Goal: Obtain resource: Download file/media

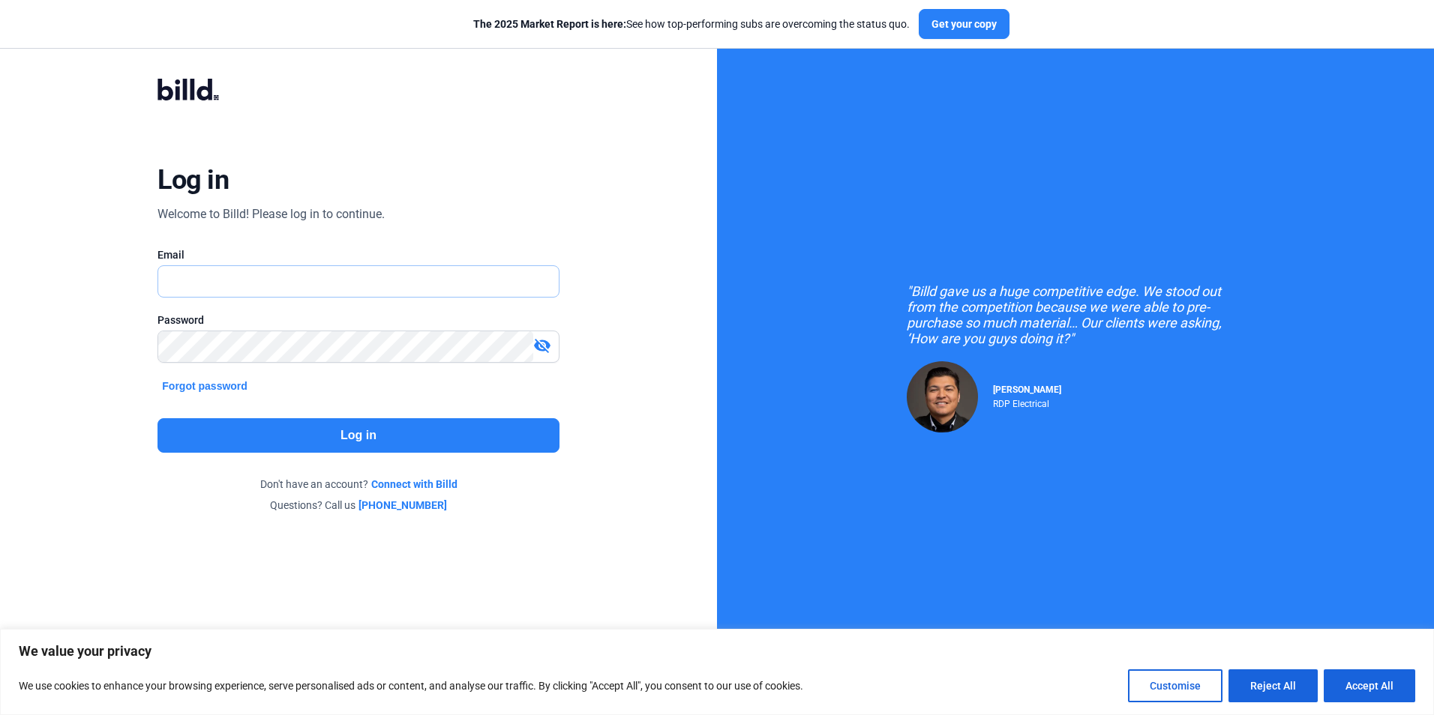
type input "[PERSON_NAME][EMAIL_ADDRESS][PERSON_NAME][DOMAIN_NAME]"
click at [341, 439] on button "Log in" at bounding box center [357, 435] width 401 height 34
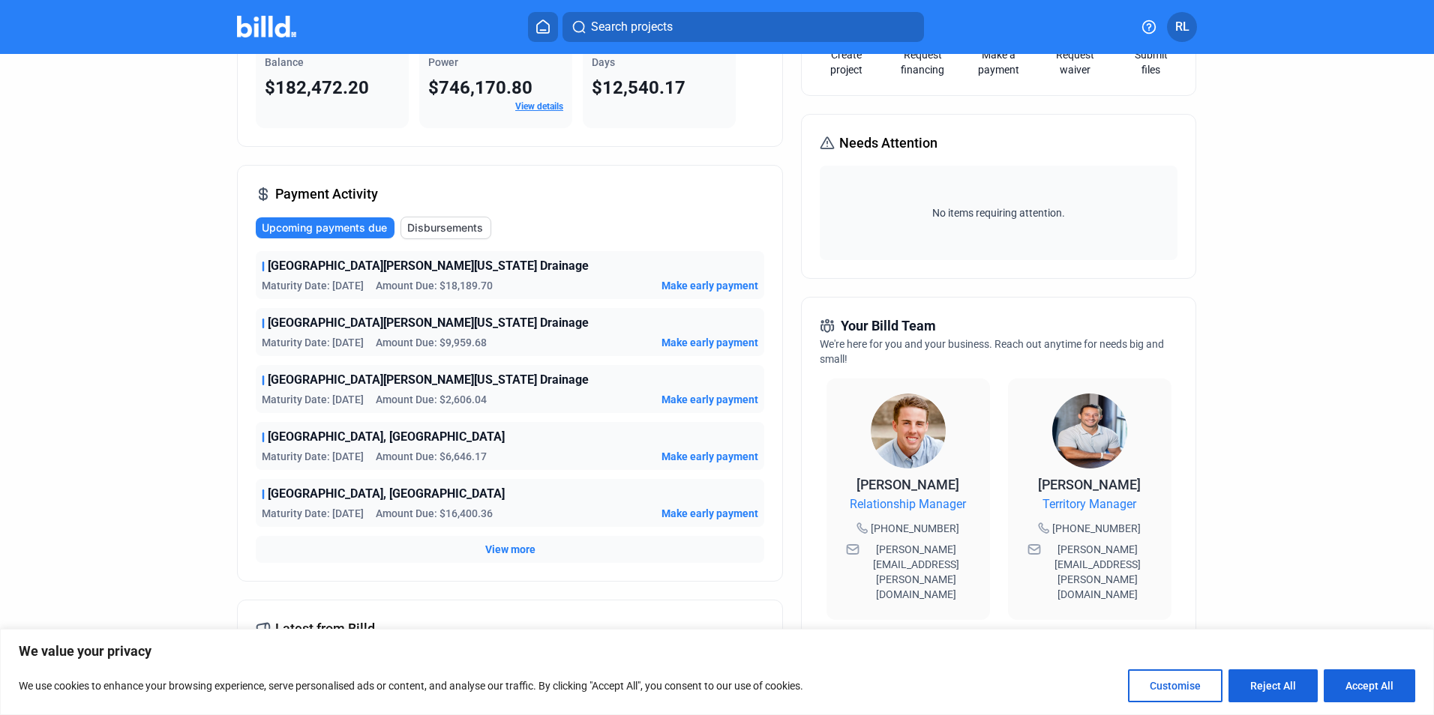
scroll to position [83, 0]
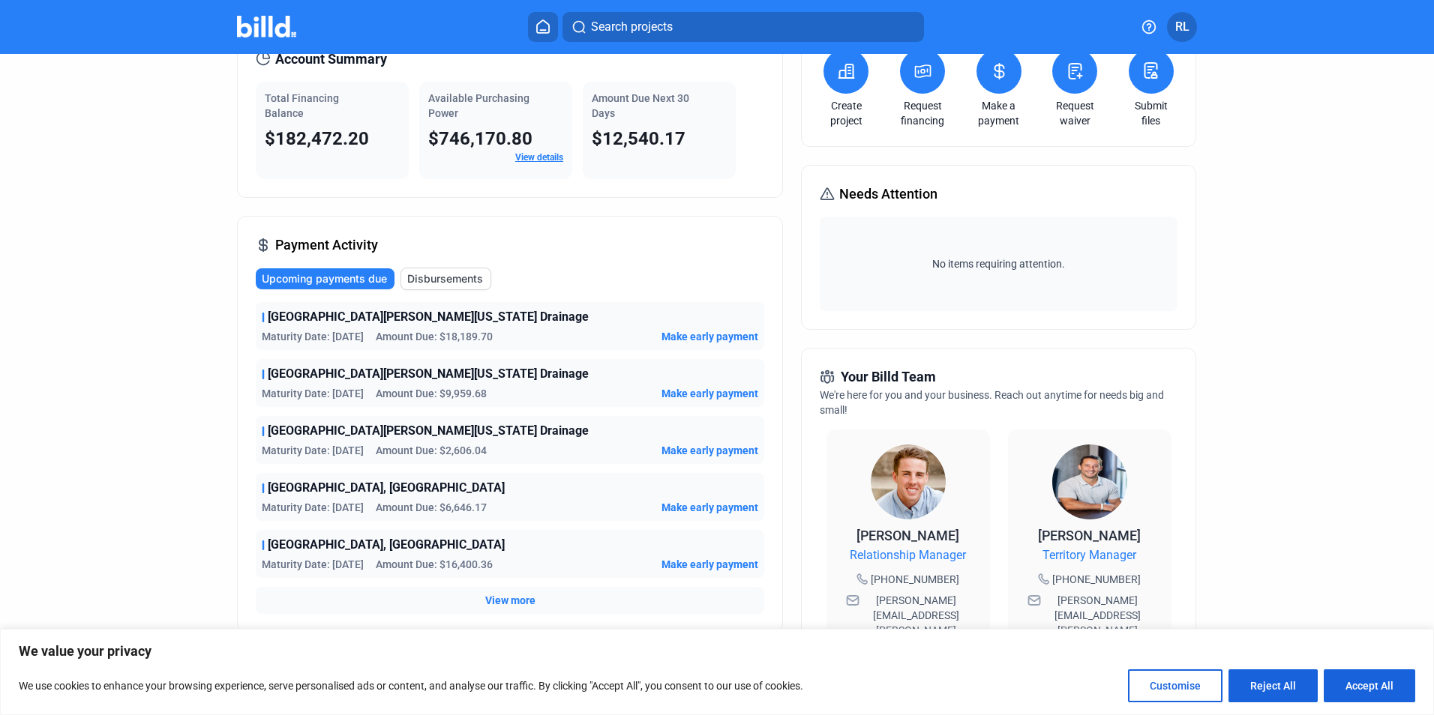
click at [489, 604] on span "View more" at bounding box center [510, 600] width 50 height 15
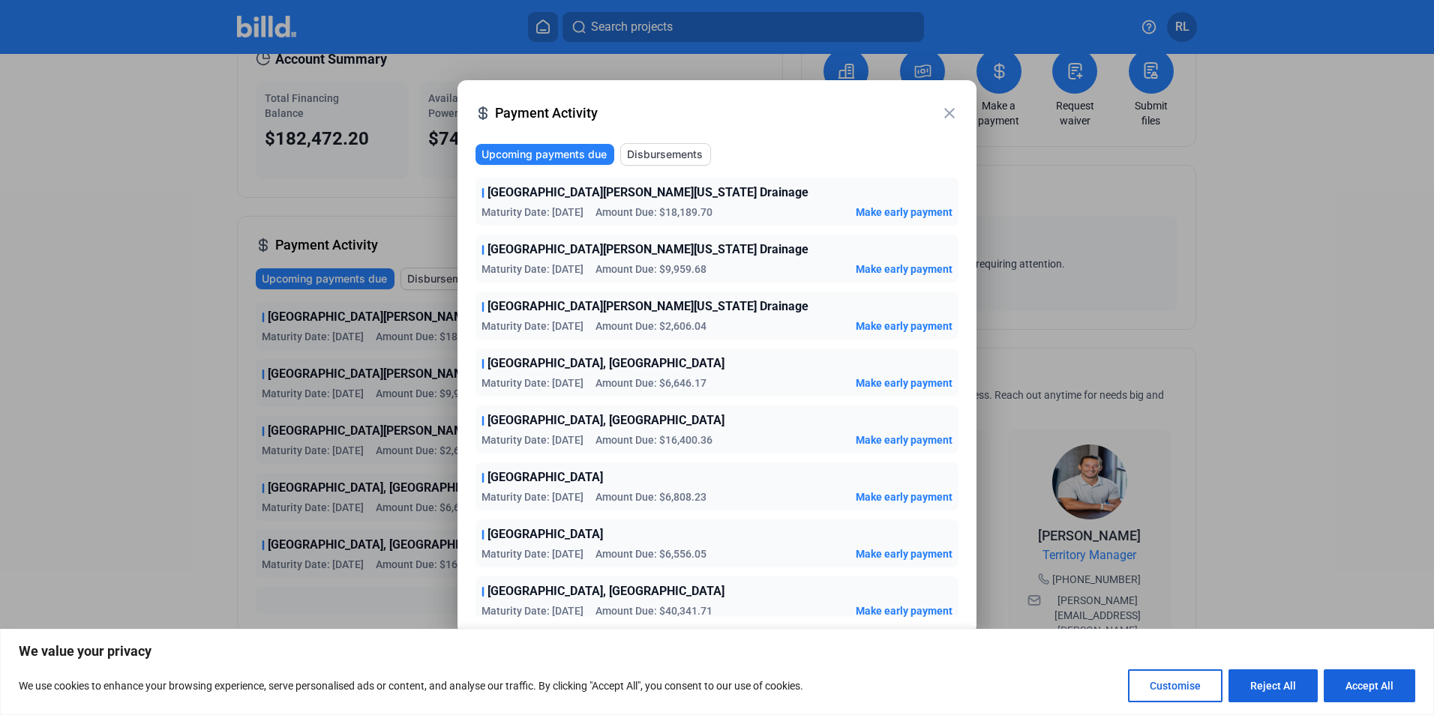
click at [666, 148] on span "Disbursements" at bounding box center [665, 154] width 76 height 15
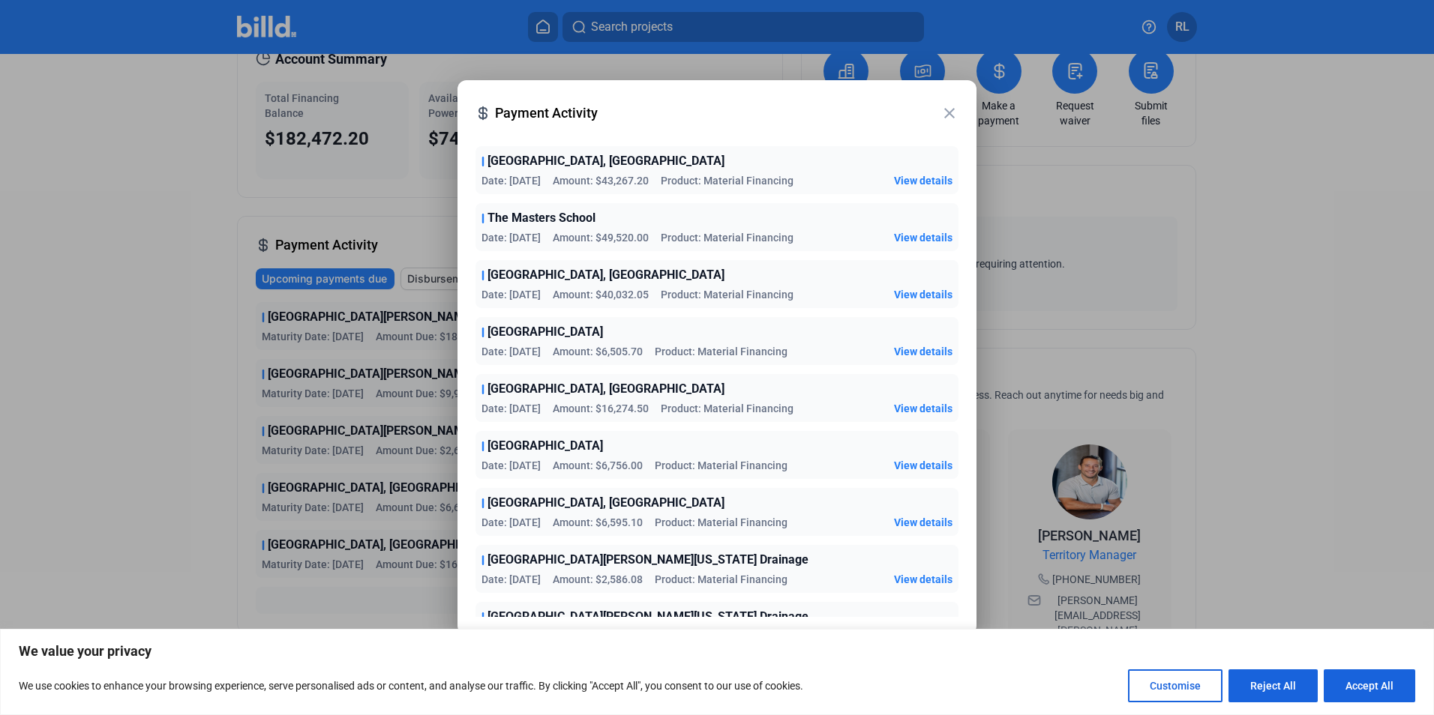
scroll to position [0, 0]
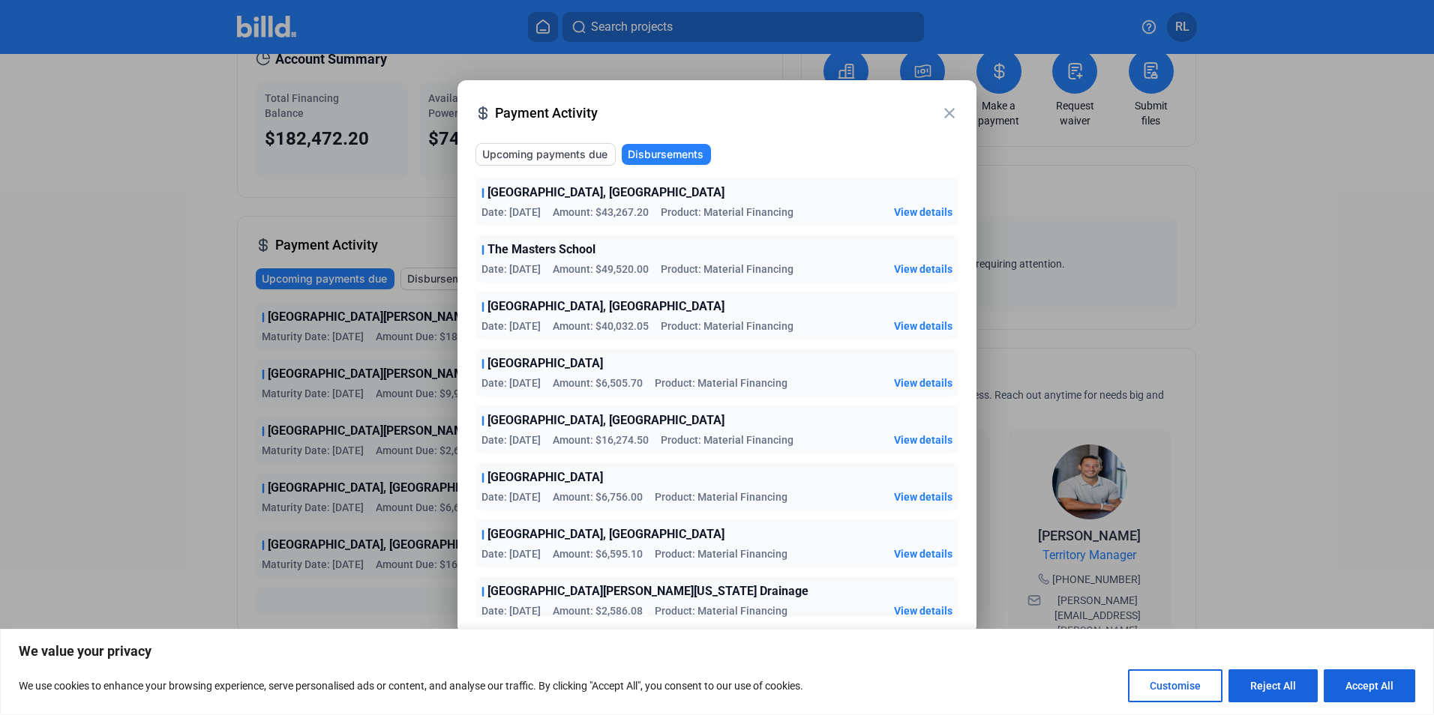
click at [919, 329] on span "View details" at bounding box center [923, 326] width 58 height 15
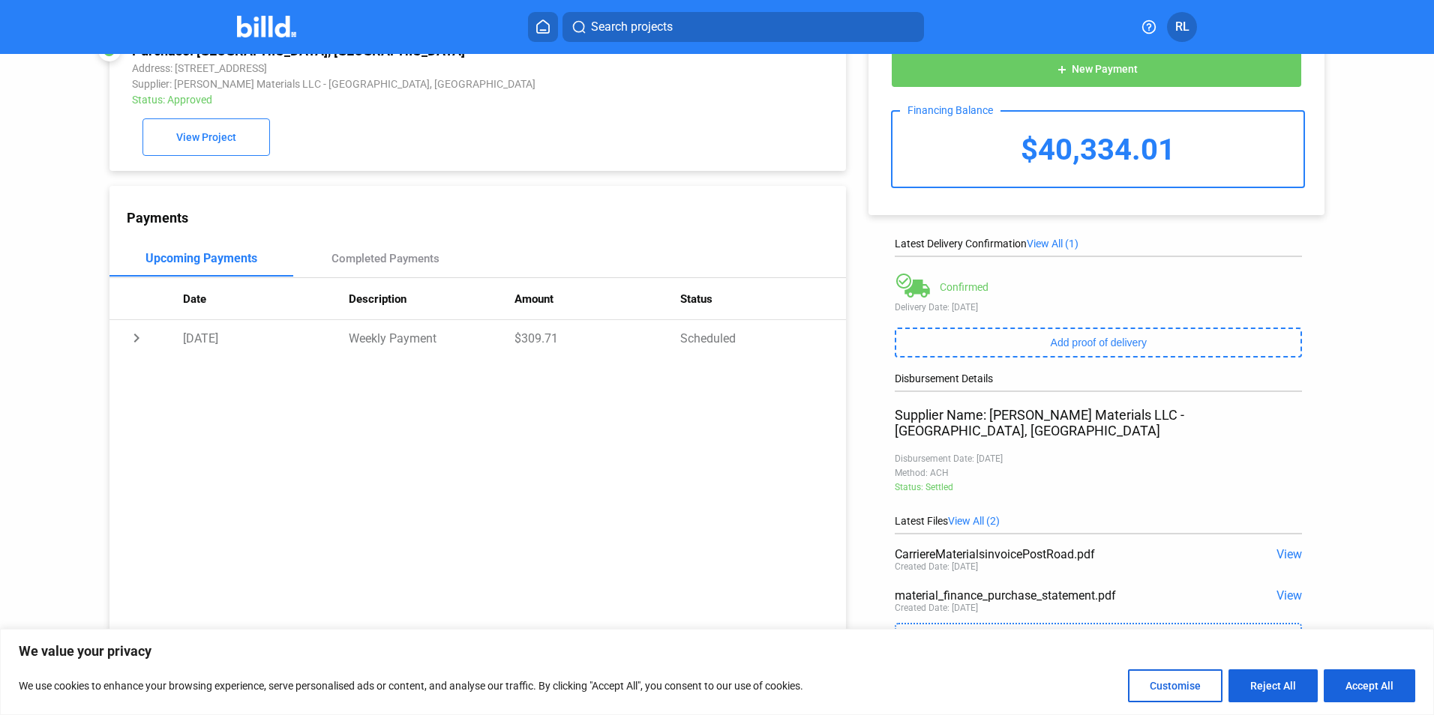
scroll to position [59, 0]
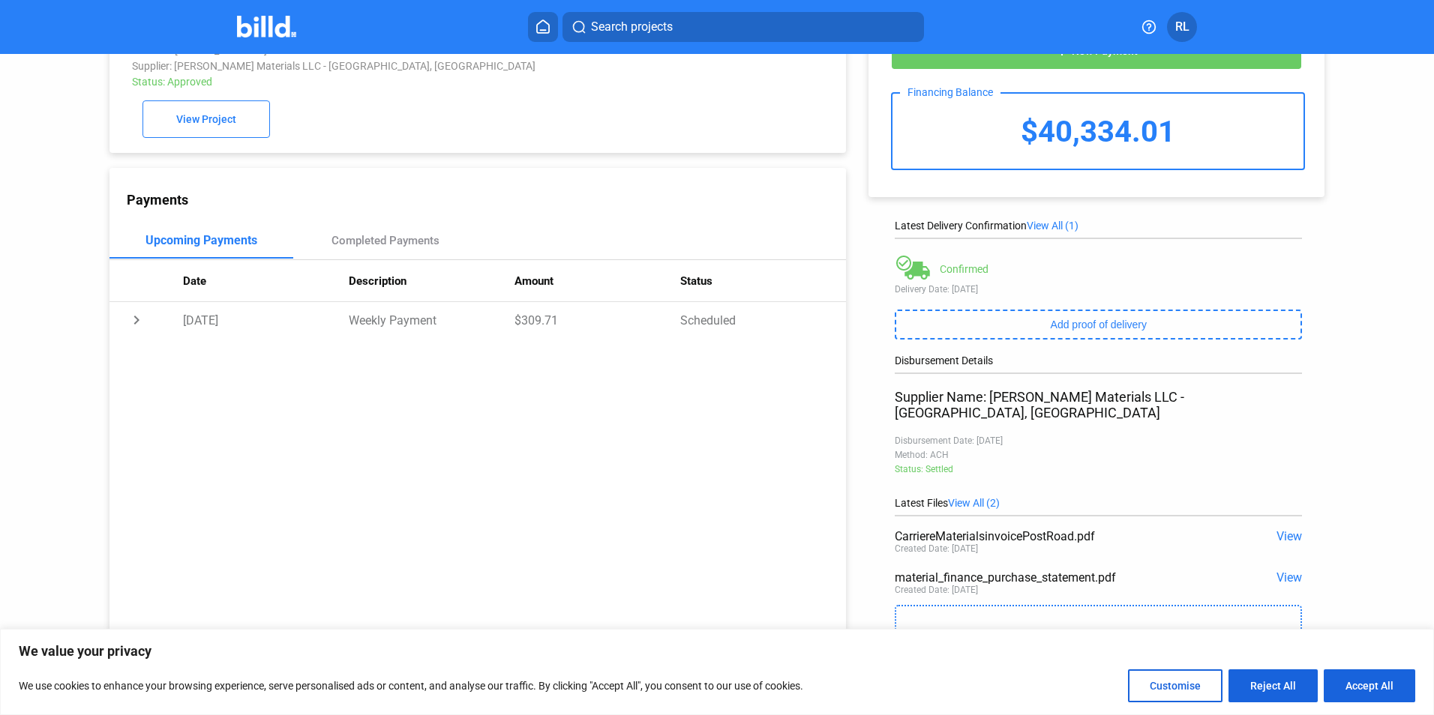
click at [1280, 529] on span "View" at bounding box center [1288, 536] width 25 height 14
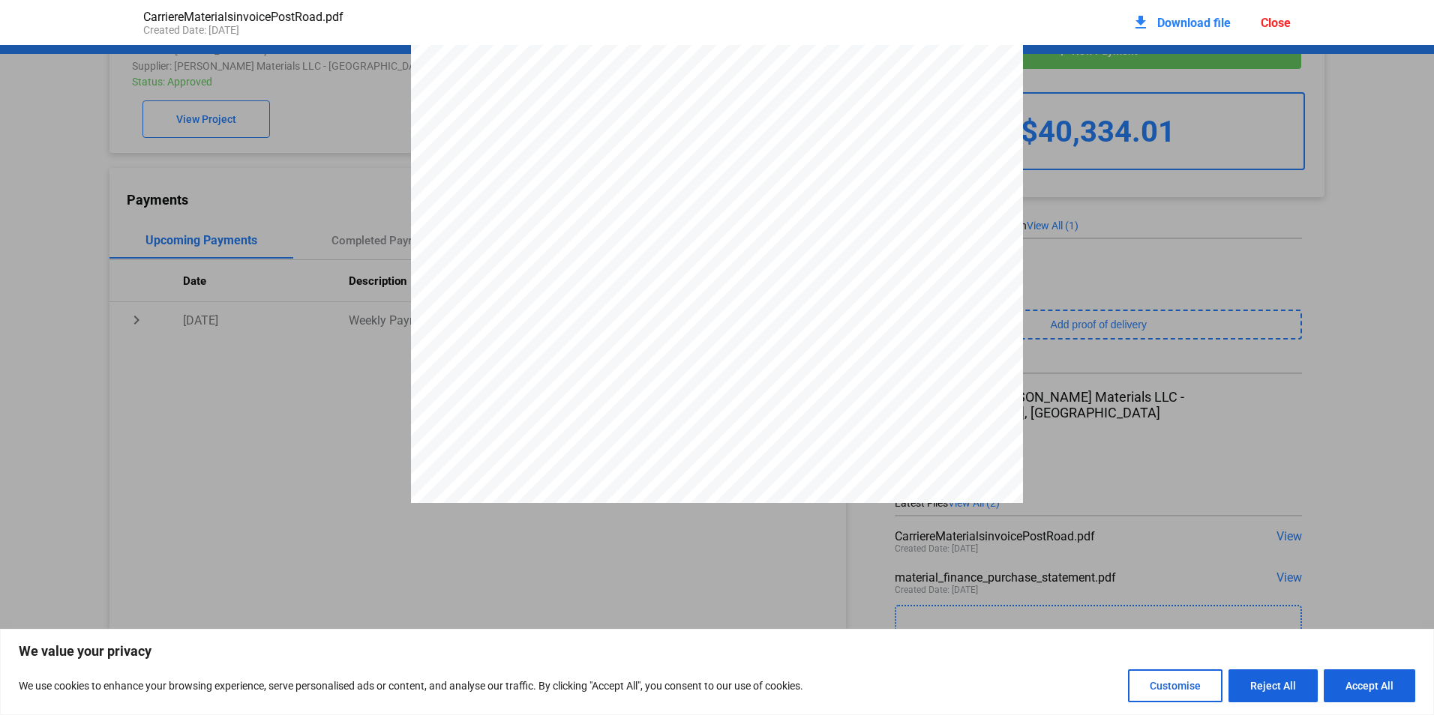
scroll to position [0, 0]
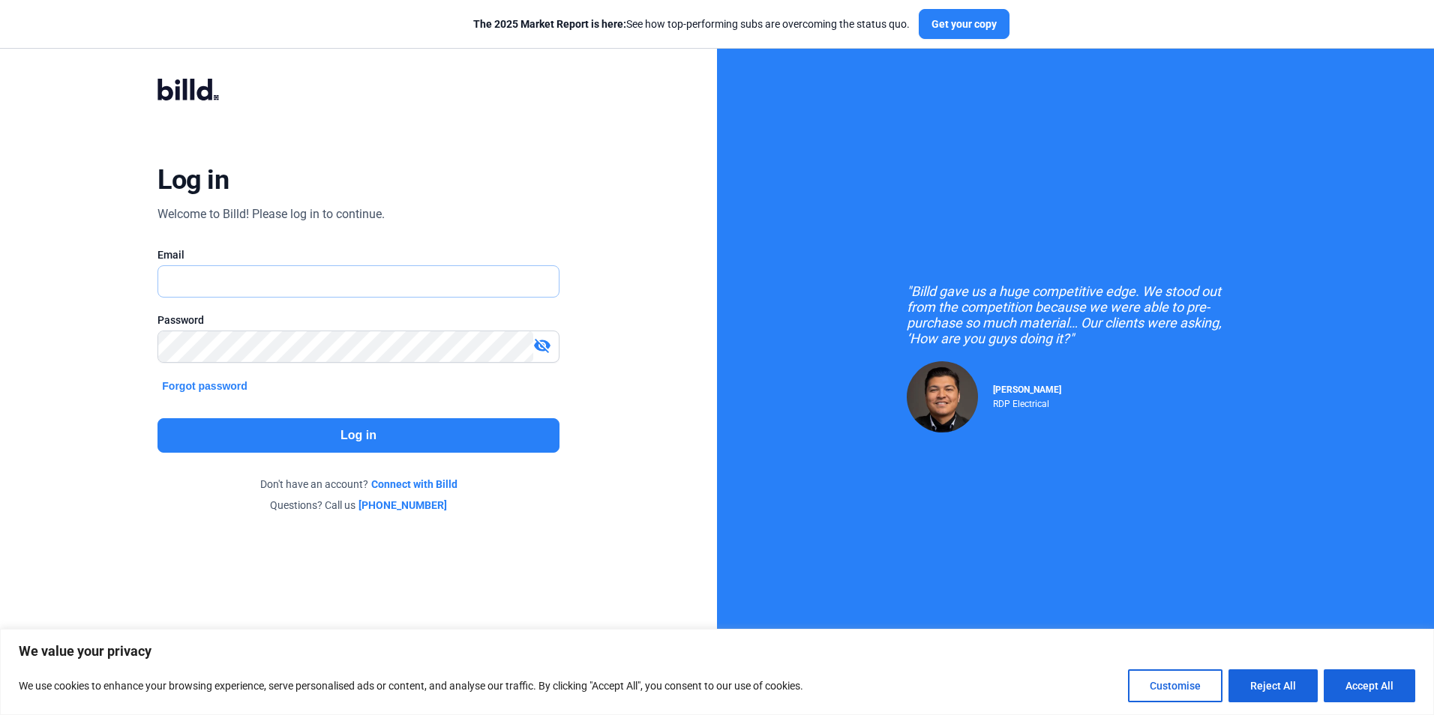
type input "[PERSON_NAME][EMAIL_ADDRESS][PERSON_NAME][DOMAIN_NAME]"
click at [400, 437] on button "Log in" at bounding box center [357, 435] width 401 height 34
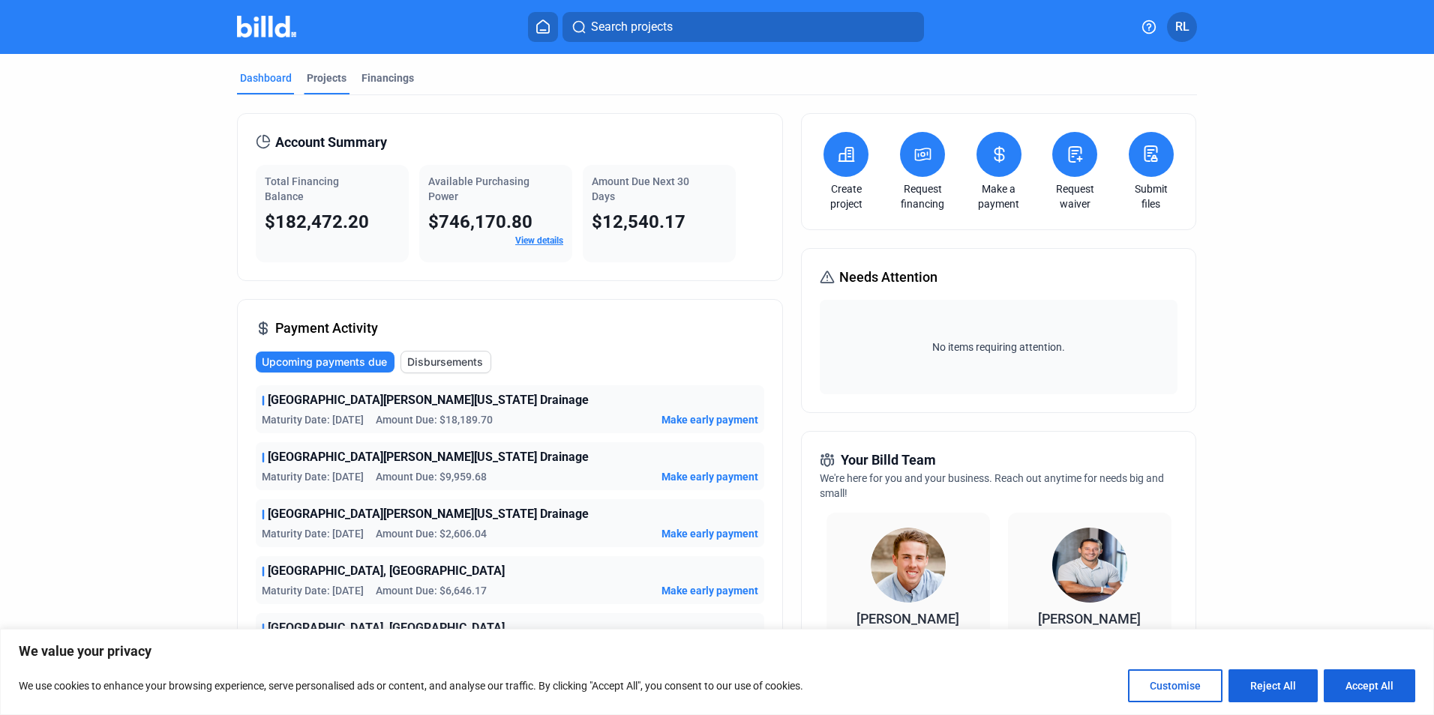
click at [312, 76] on div "Projects" at bounding box center [327, 77] width 40 height 15
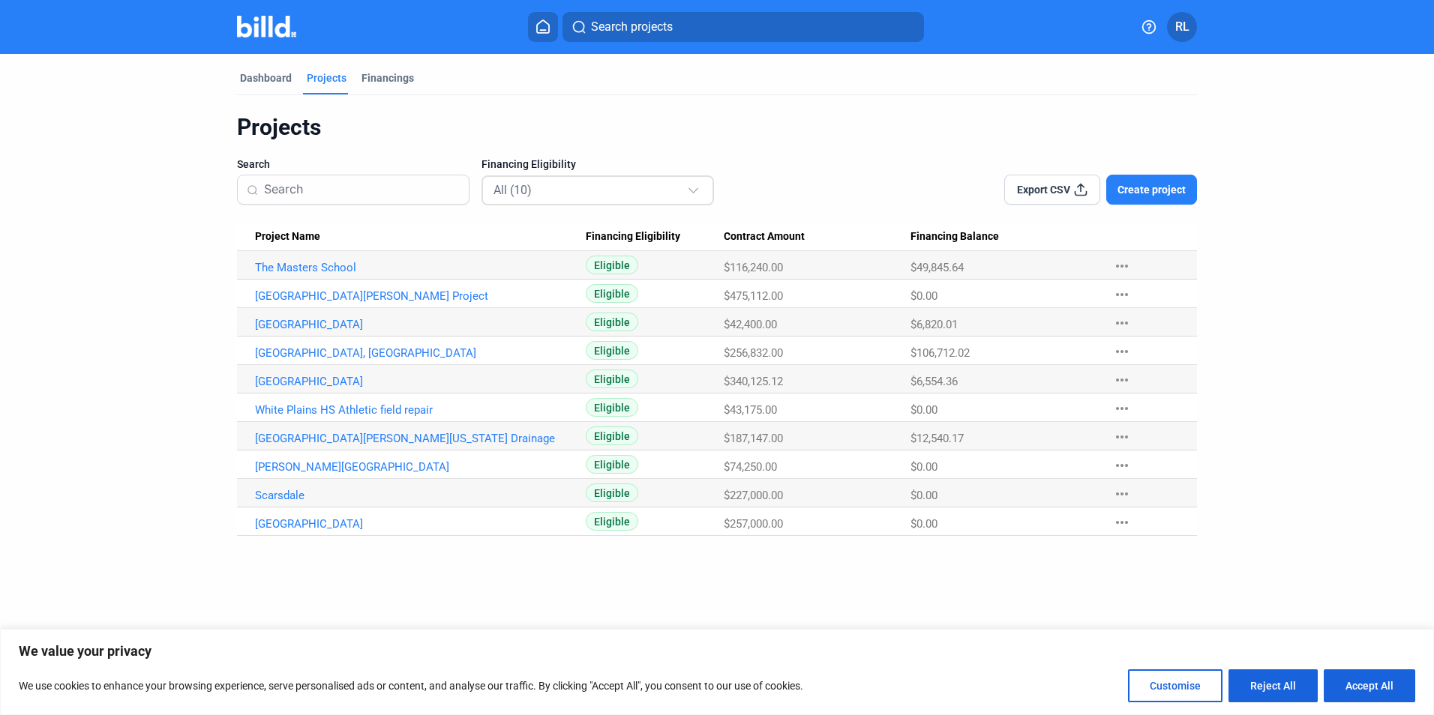
click at [698, 189] on div at bounding box center [695, 184] width 16 height 24
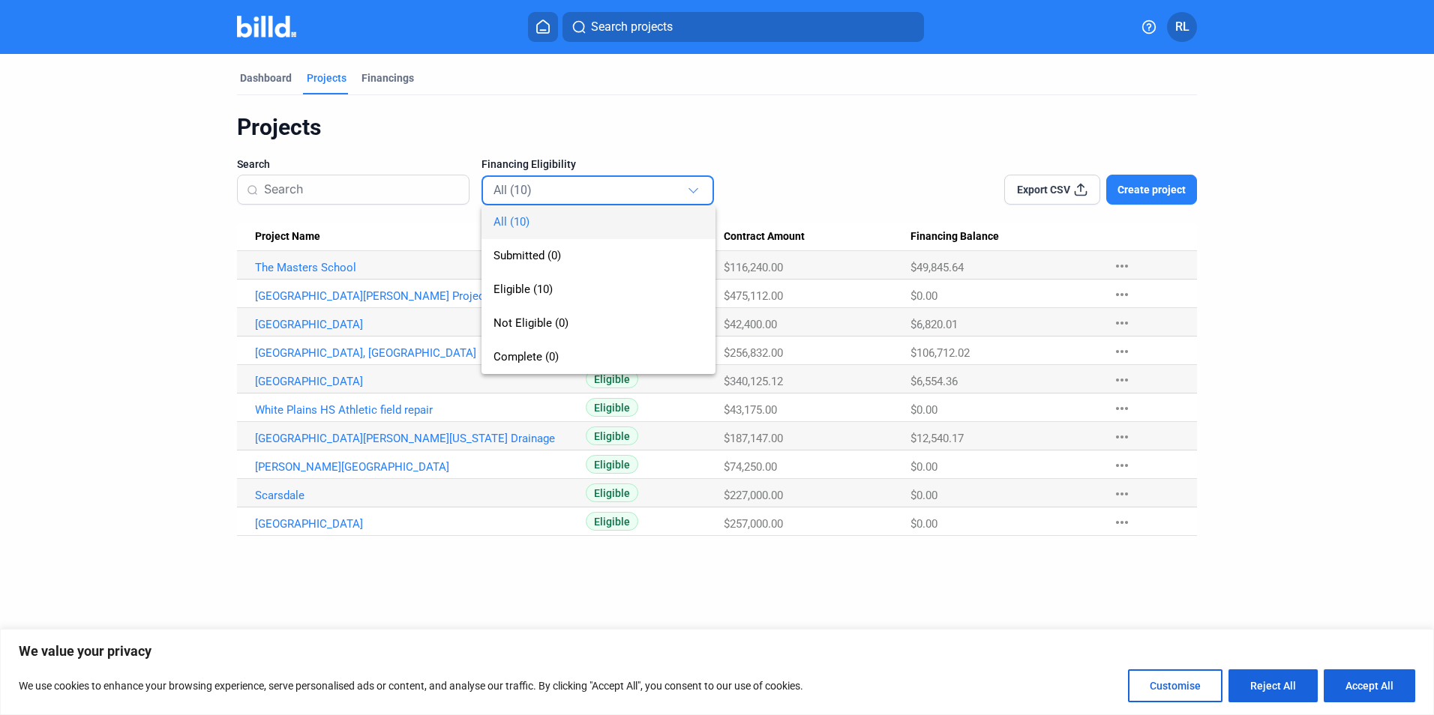
click at [499, 219] on span "All (10)" at bounding box center [511, 221] width 36 height 13
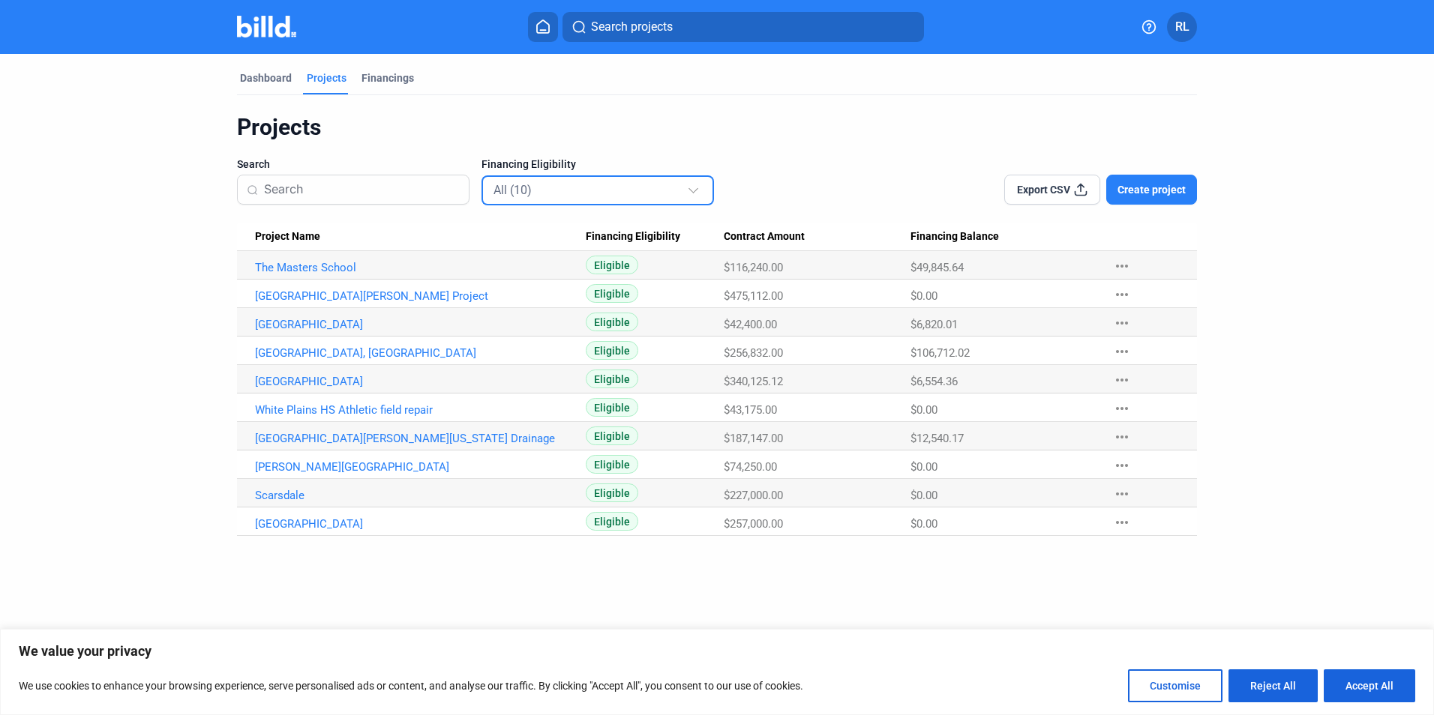
click at [694, 193] on div at bounding box center [695, 184] width 16 height 24
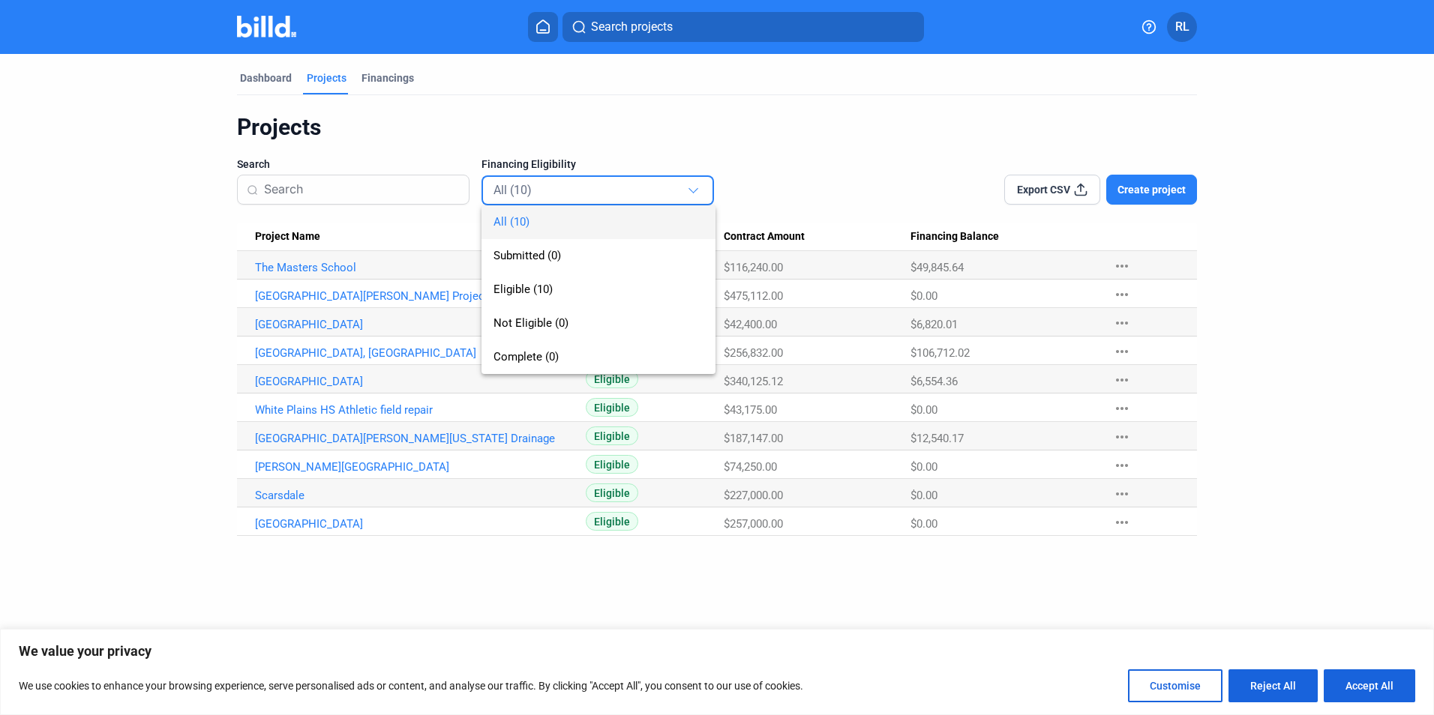
click at [738, 154] on div at bounding box center [717, 357] width 1434 height 715
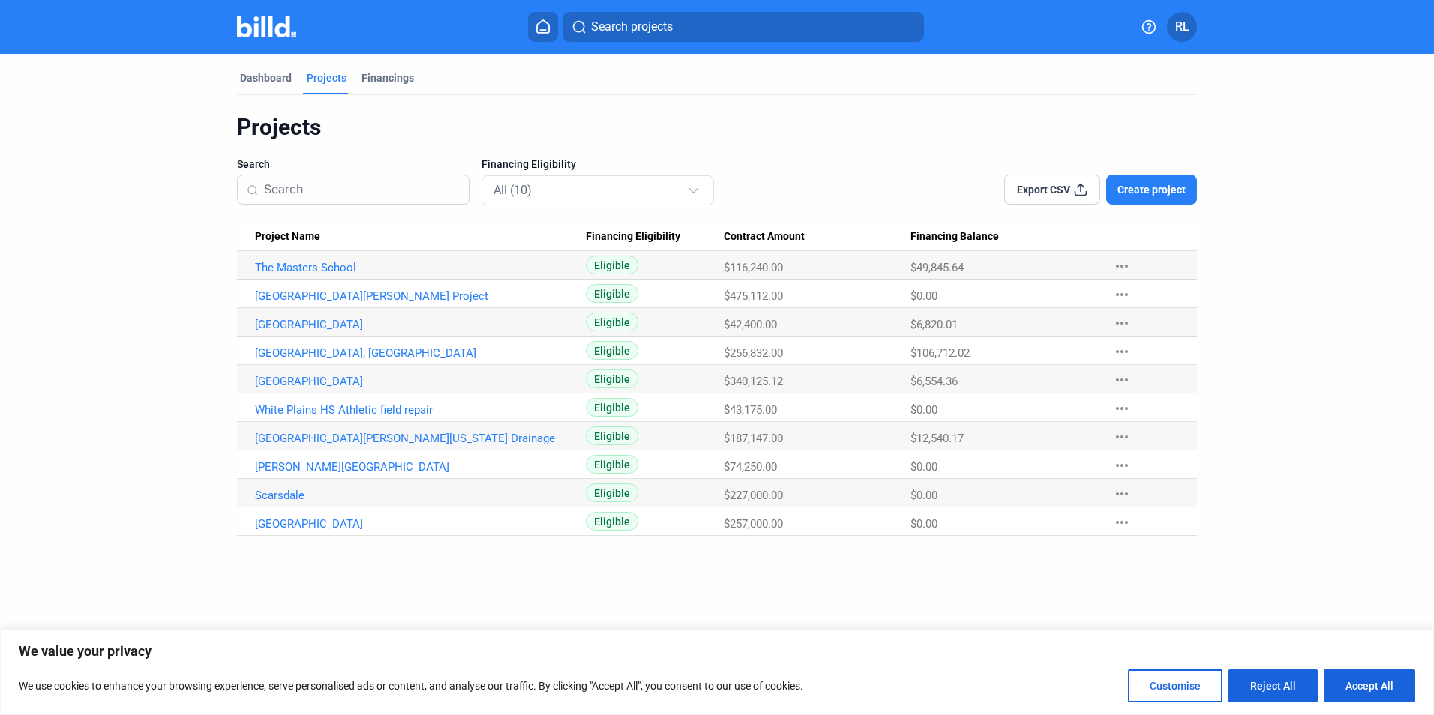
click at [1031, 190] on span "Export CSV" at bounding box center [1043, 189] width 53 height 15
click at [389, 79] on div "Financings" at bounding box center [387, 77] width 52 height 15
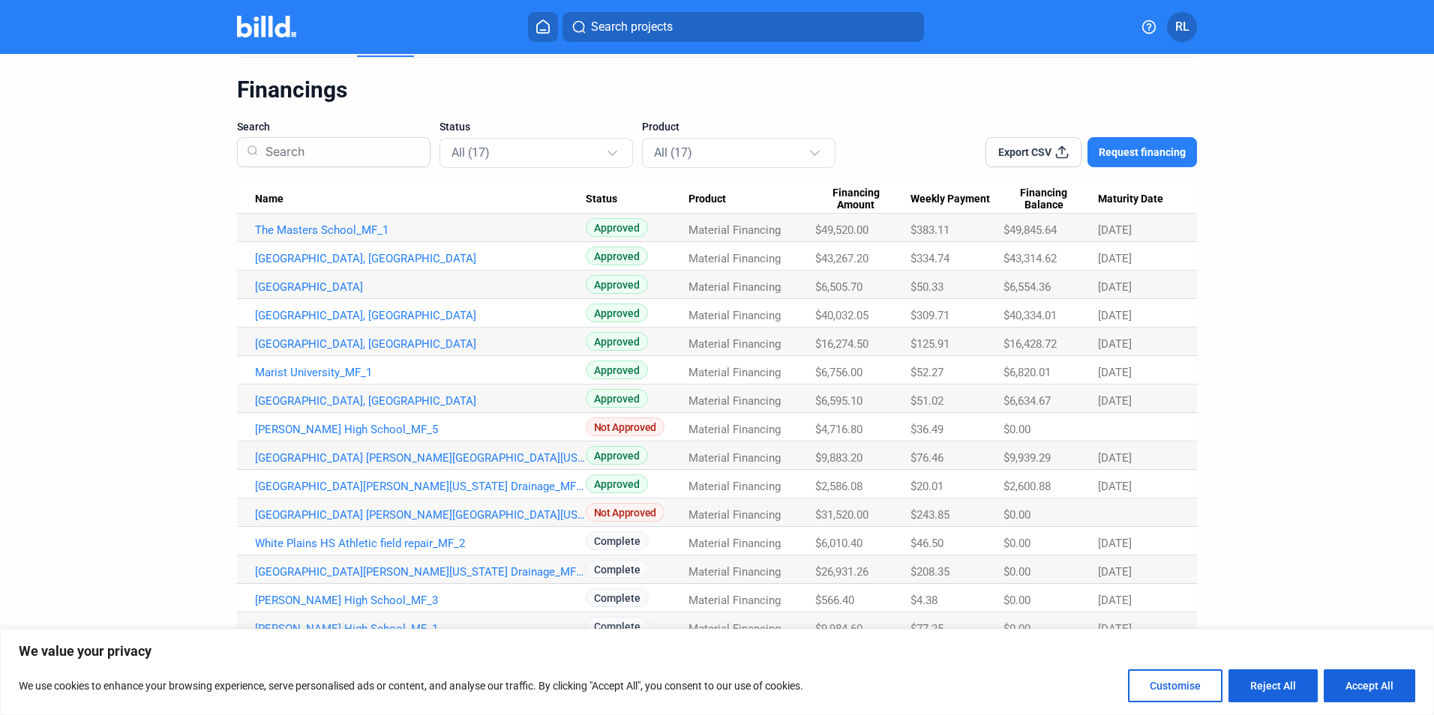
scroll to position [58, 0]
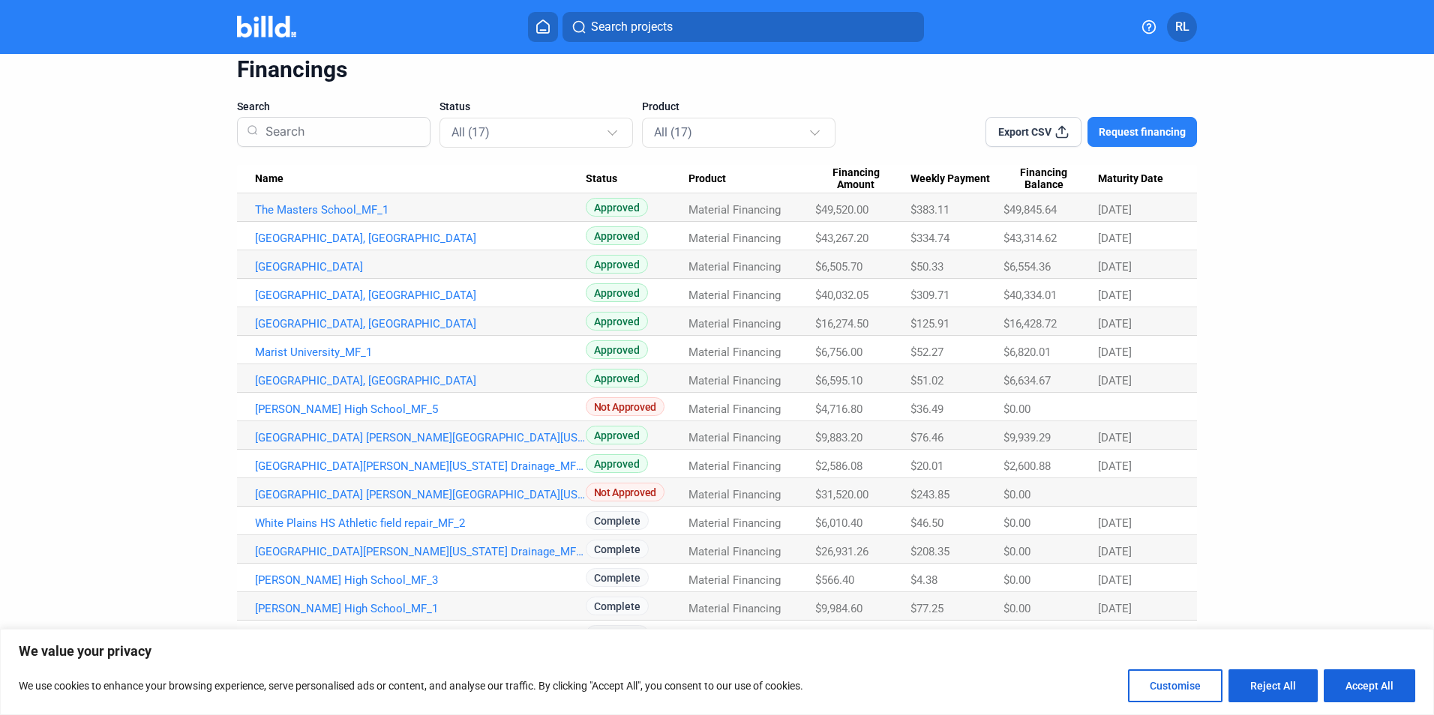
click at [1027, 132] on span "Export CSV" at bounding box center [1024, 131] width 53 height 15
click at [1285, 269] on dashboard "Dashboard Projects Financings Financings Search Status All (17) Product All (17…" at bounding box center [717, 337] width 1291 height 682
click at [654, 135] on mat-select-trigger "All (17)" at bounding box center [673, 132] width 38 height 14
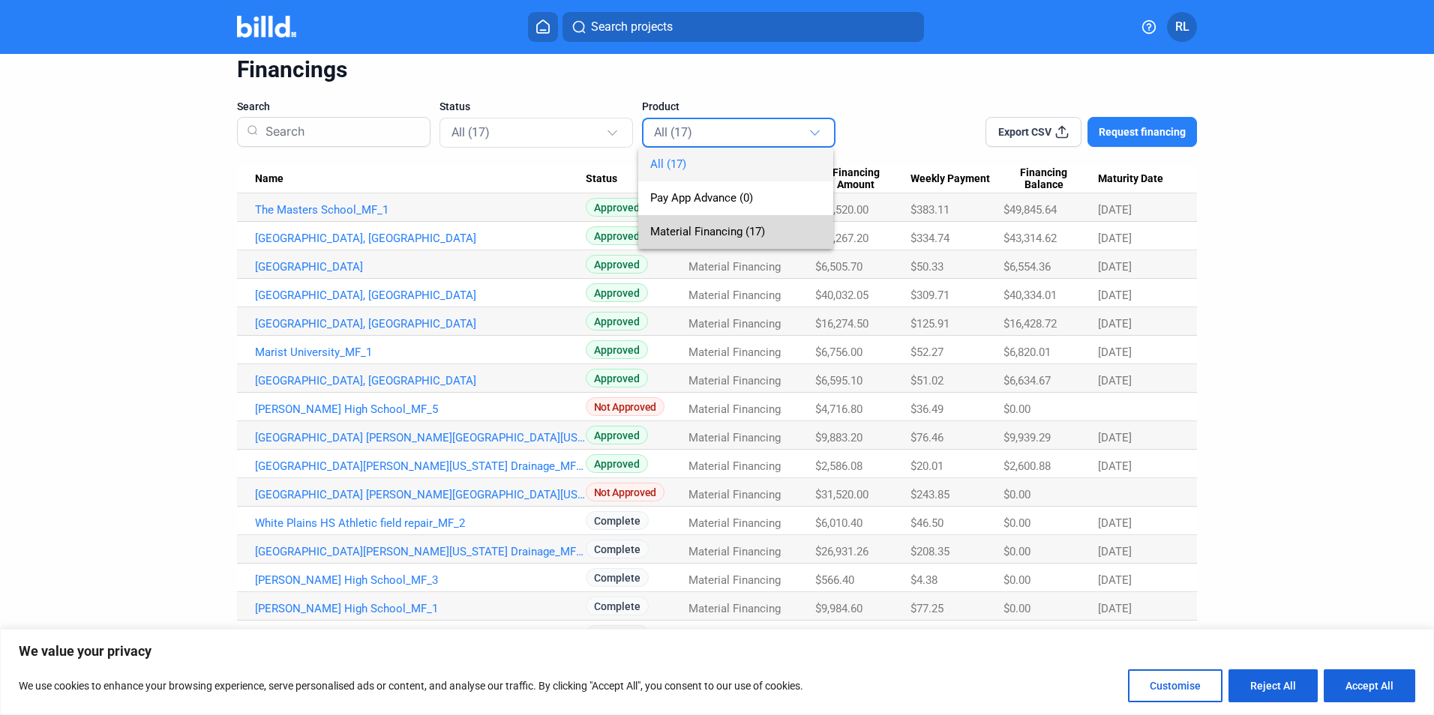
click at [667, 232] on span "Material Financing (17)" at bounding box center [707, 231] width 115 height 13
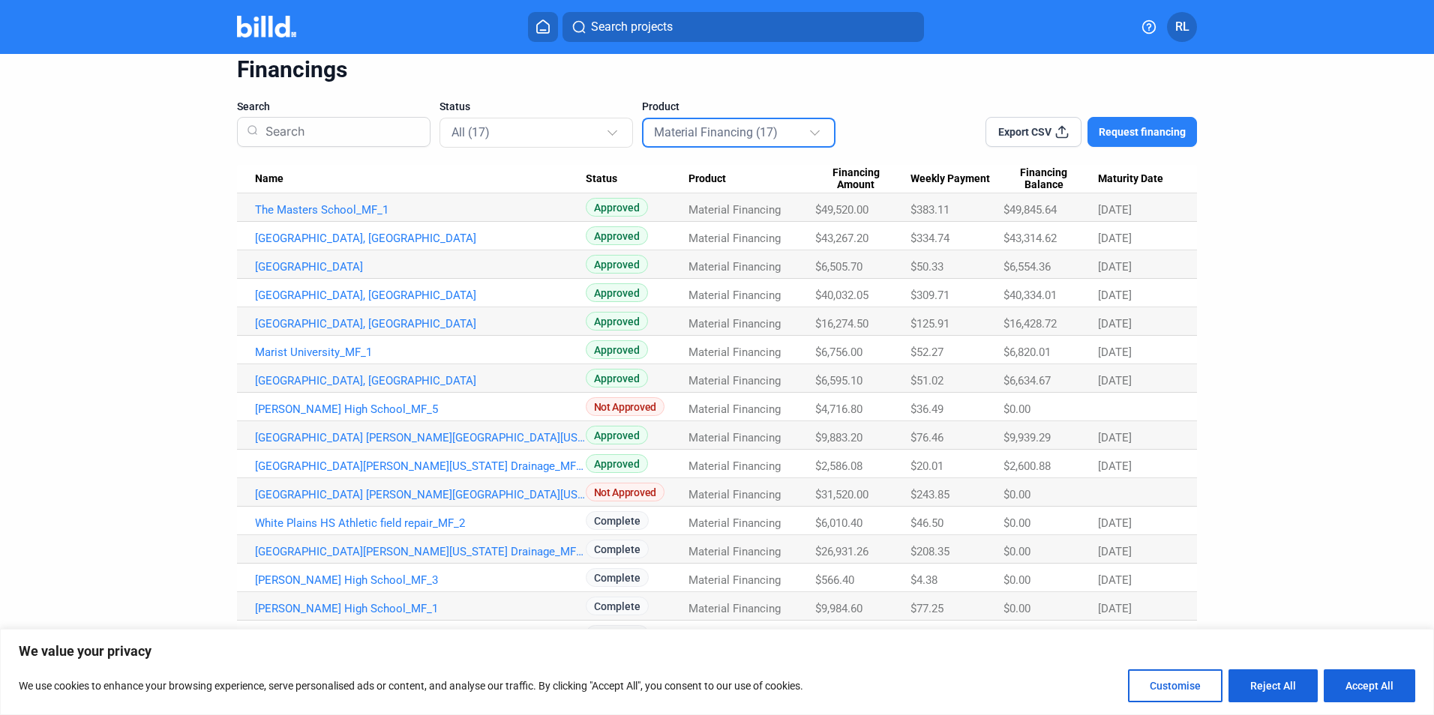
click at [810, 130] on div at bounding box center [815, 131] width 10 height 10
click at [656, 162] on span "All (17)" at bounding box center [668, 163] width 36 height 13
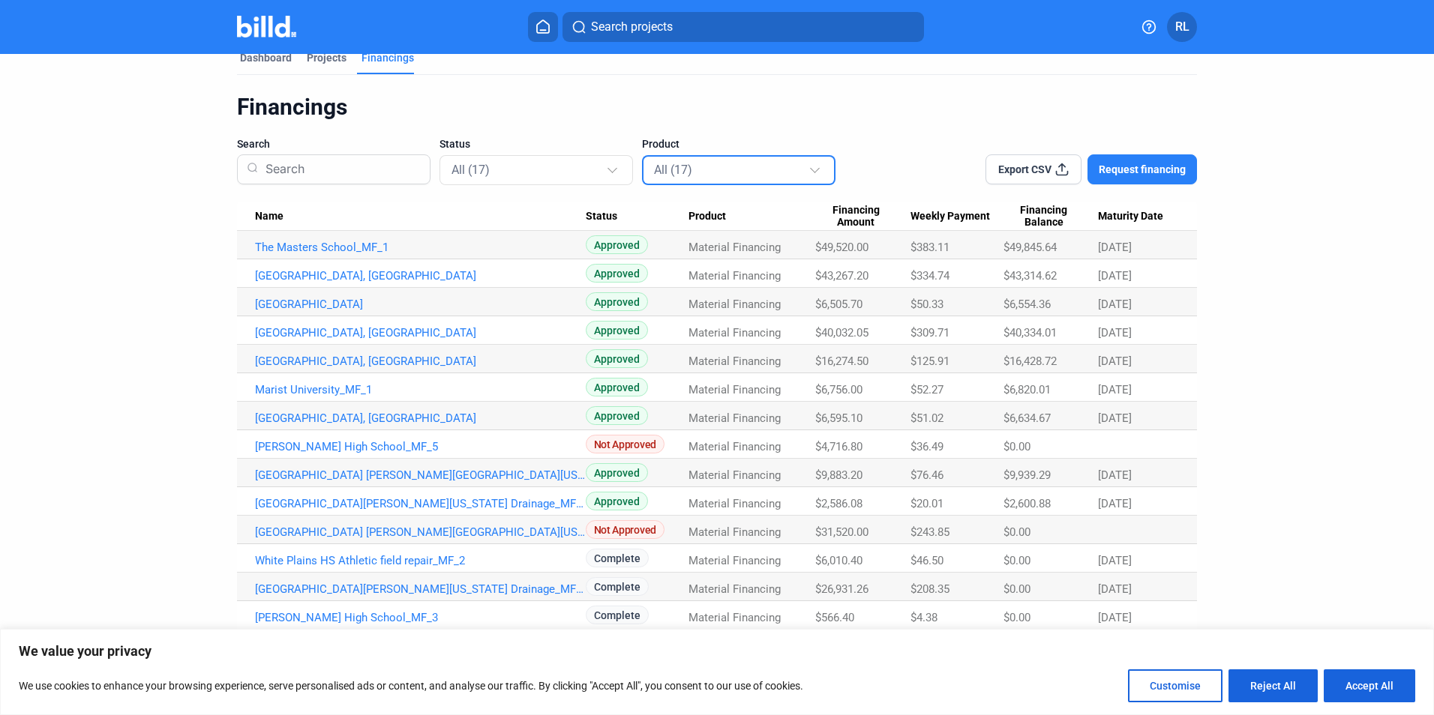
scroll to position [0, 0]
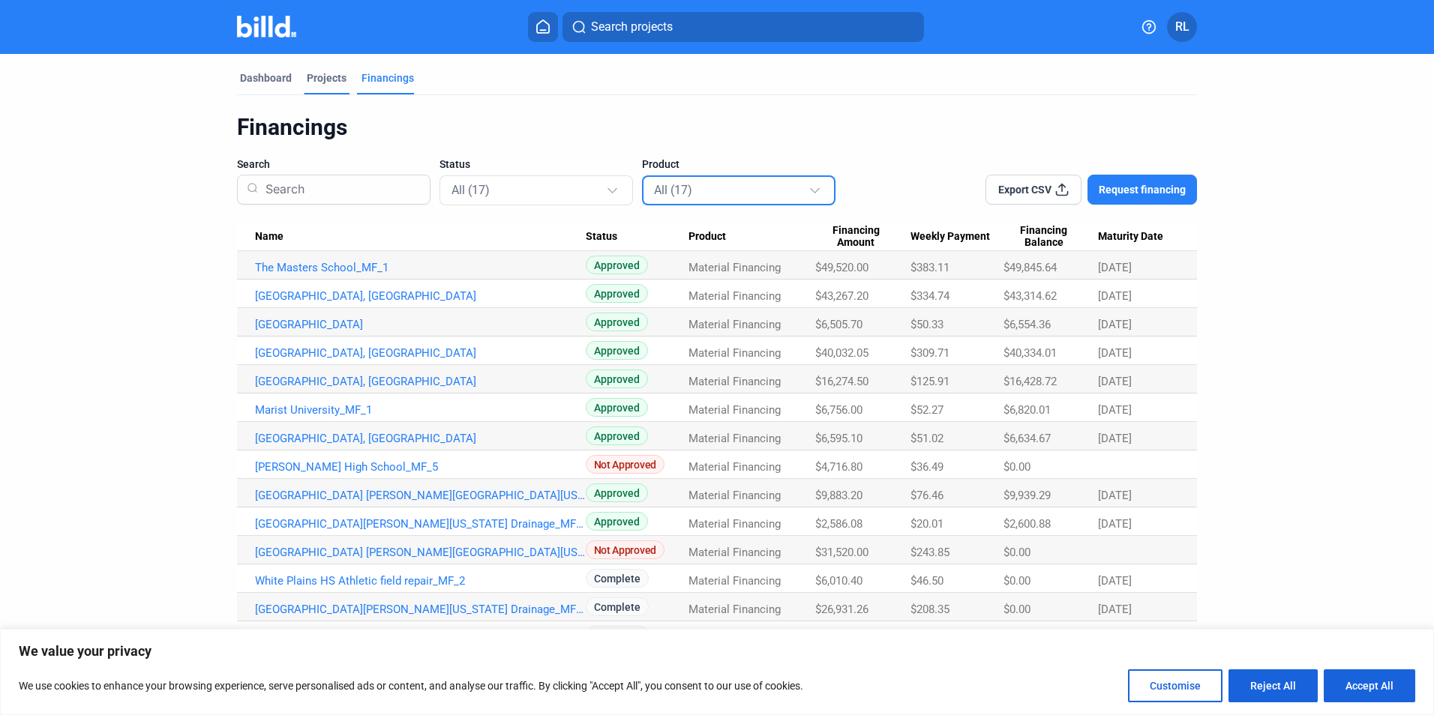
click at [319, 76] on div "Projects" at bounding box center [327, 77] width 40 height 15
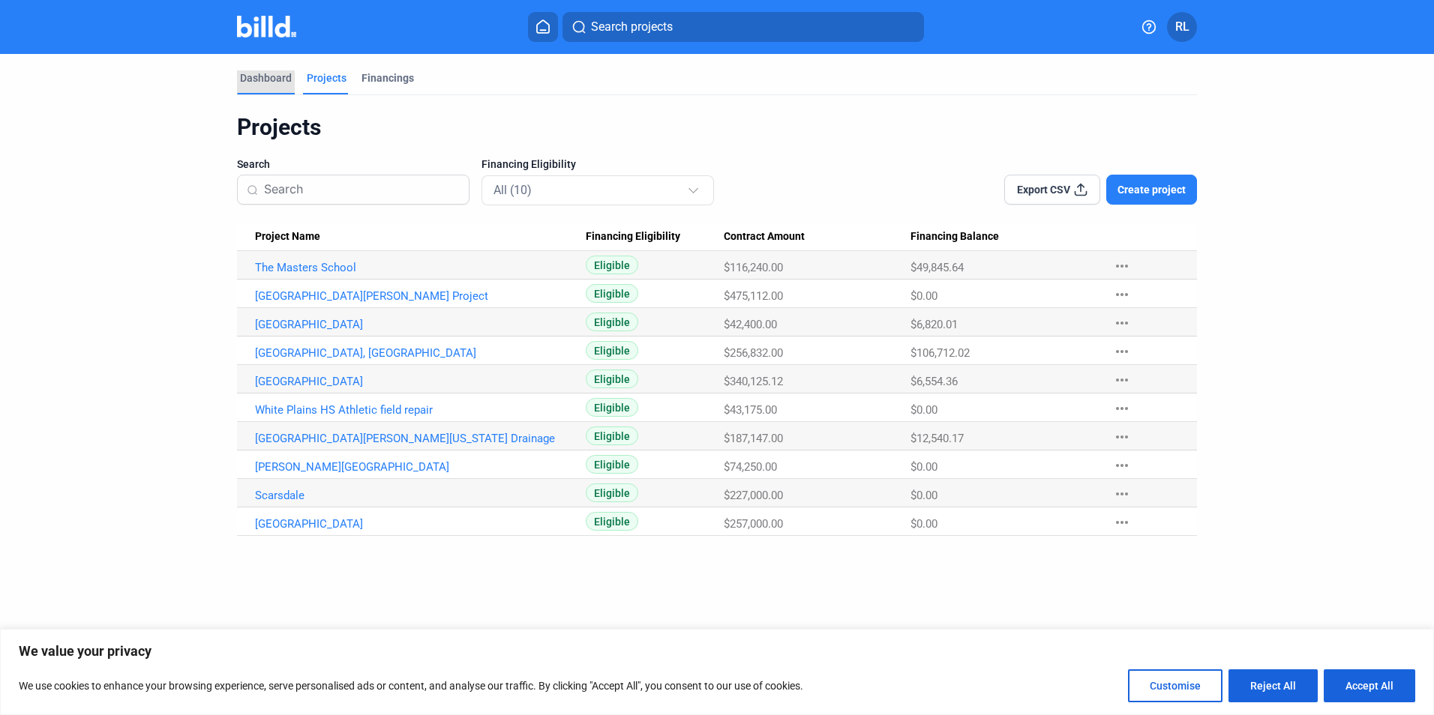
click at [258, 77] on div "Dashboard" at bounding box center [266, 77] width 52 height 15
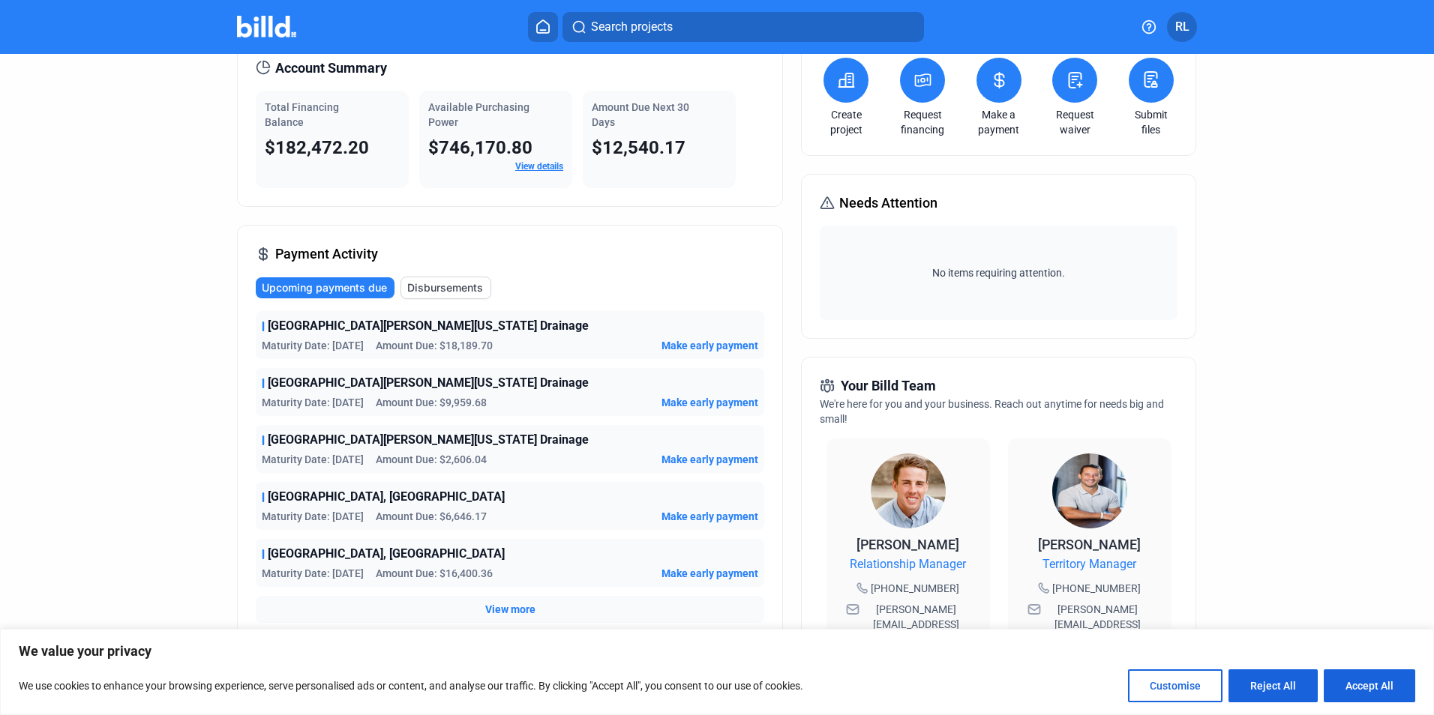
scroll to position [75, 0]
click at [418, 289] on span "Disbursements" at bounding box center [445, 287] width 76 height 15
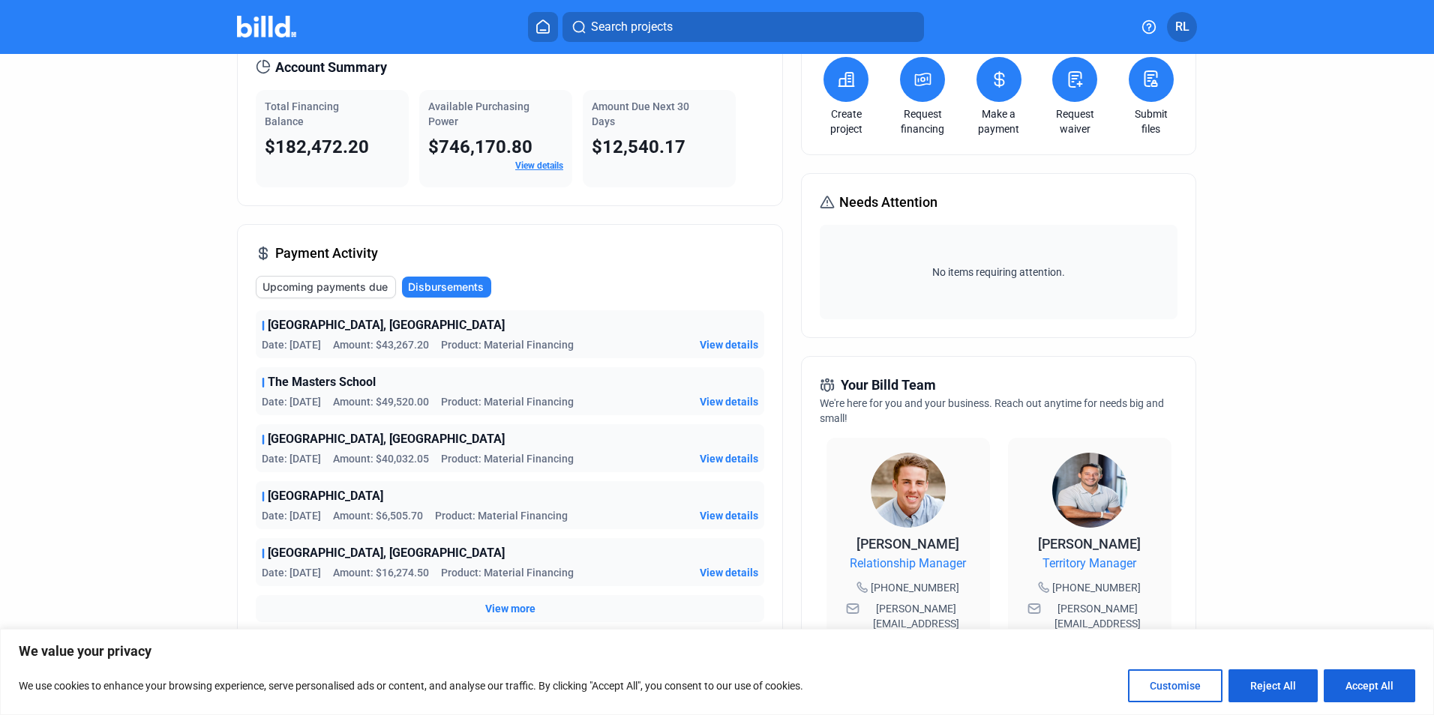
click at [711, 400] on span "View details" at bounding box center [729, 401] width 58 height 15
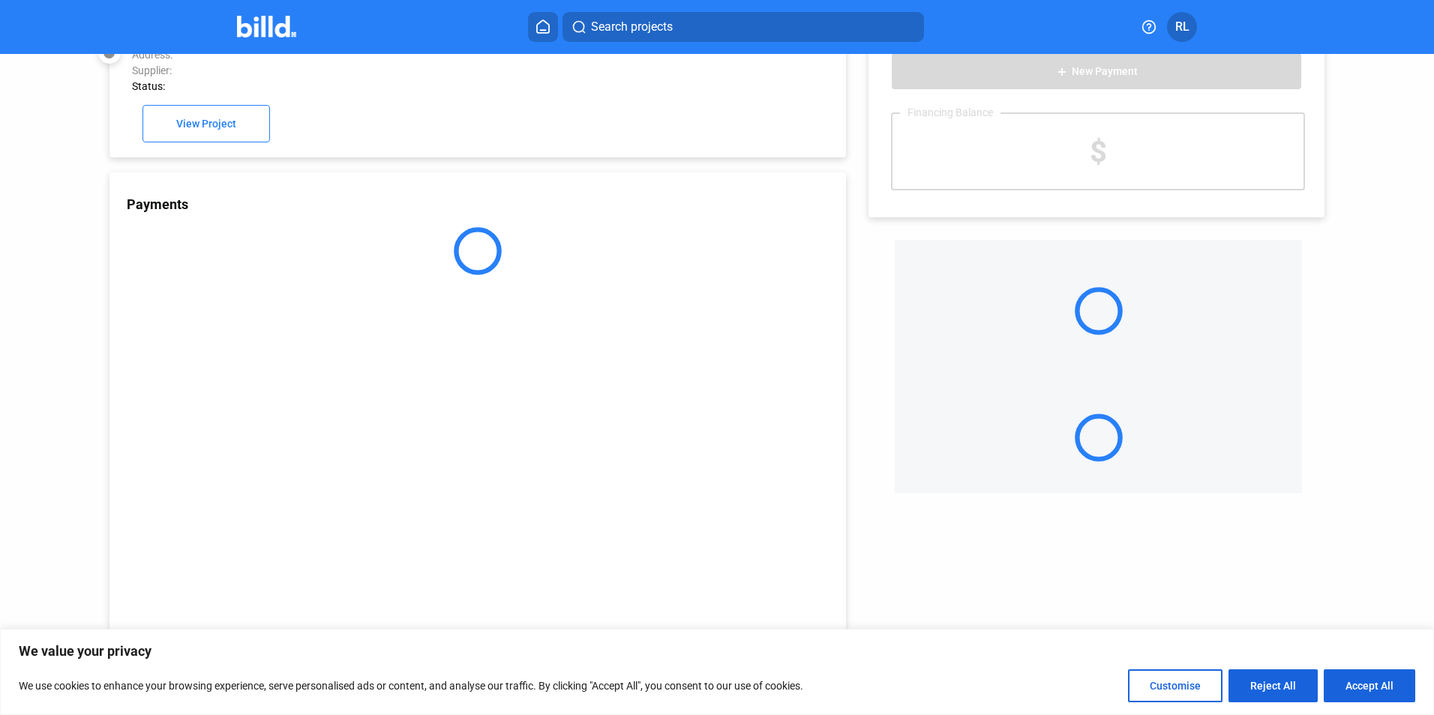
scroll to position [41, 0]
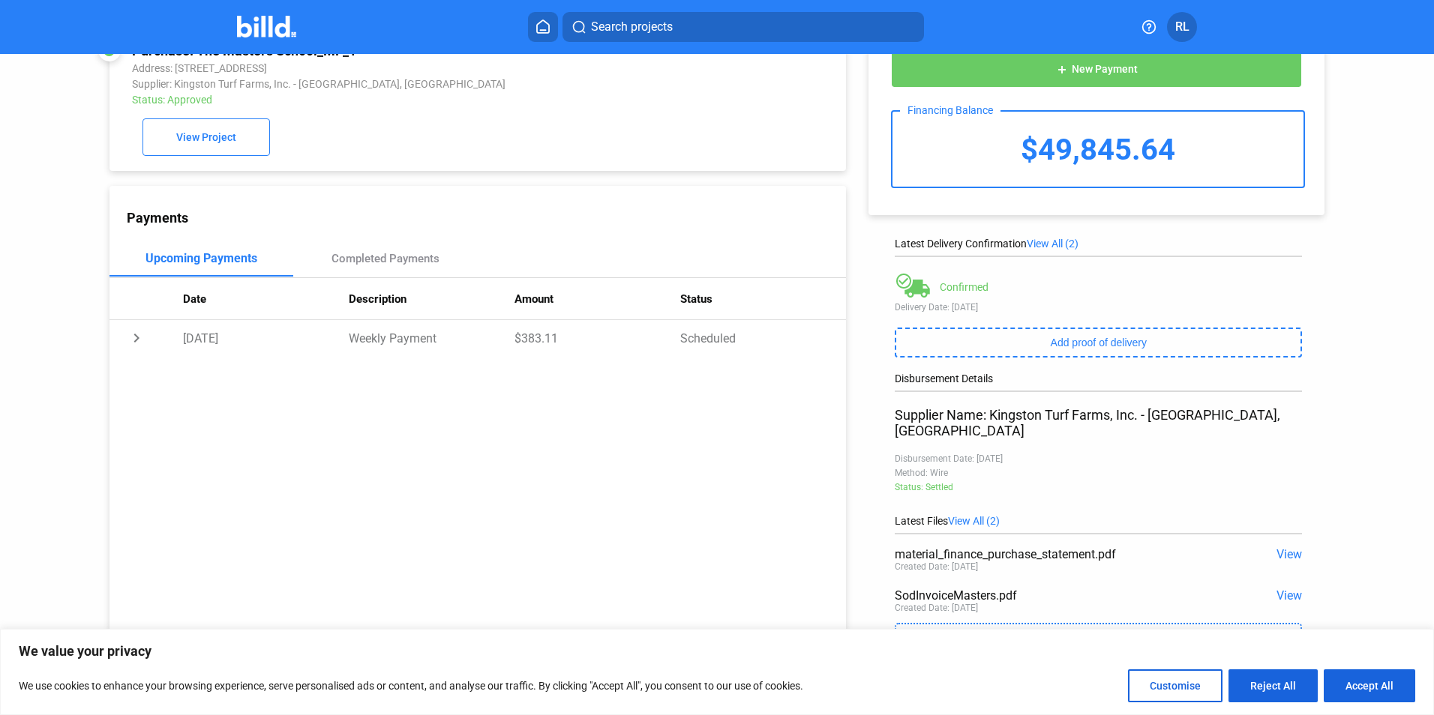
click at [966, 515] on span "View All (2)" at bounding box center [974, 521] width 52 height 12
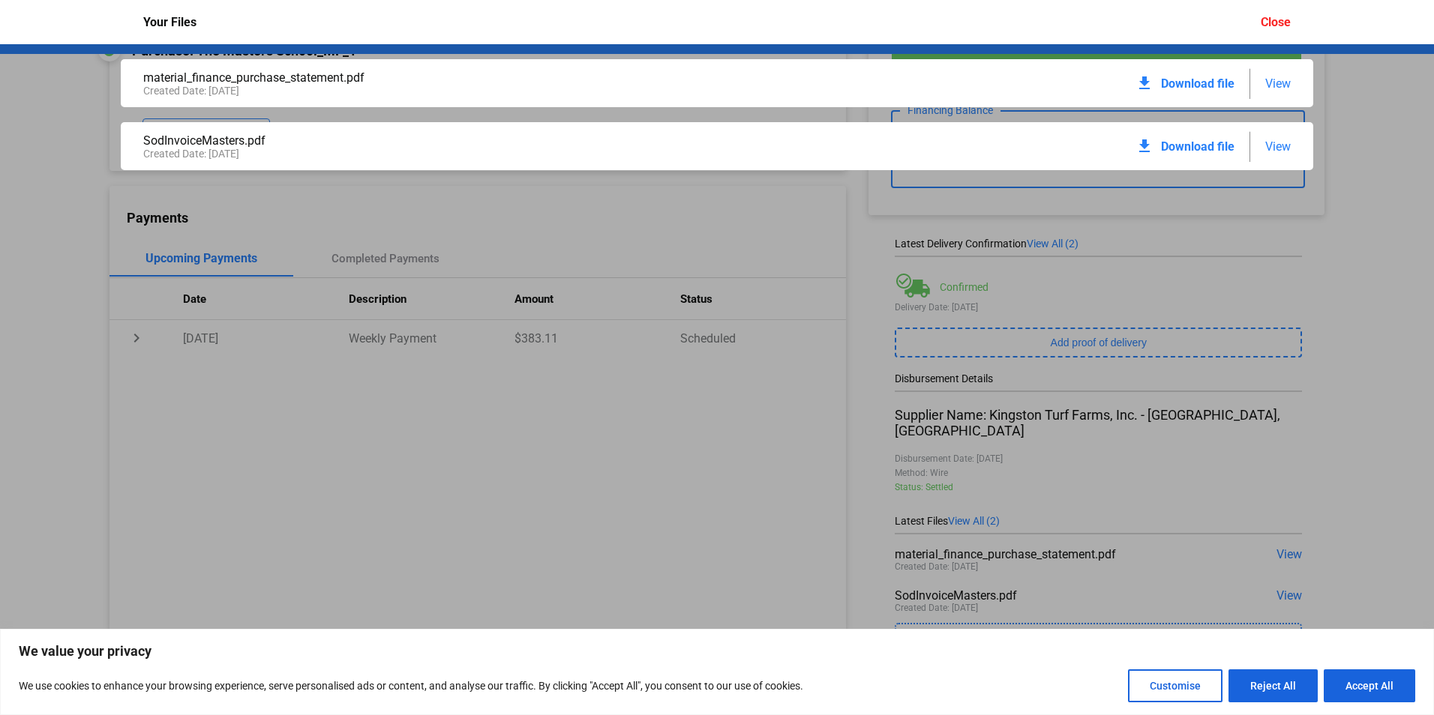
click at [1206, 86] on span "Download file" at bounding box center [1197, 83] width 73 height 14
click at [1161, 147] on span "Download file" at bounding box center [1197, 146] width 73 height 14
click at [1147, 148] on mat-icon "download" at bounding box center [1144, 146] width 18 height 18
click at [655, 256] on div "material_finance_purchase_statement.pdf Created Date: [DATE] download Download …" at bounding box center [717, 379] width 1434 height 671
click at [336, 20] on div "Your Files Close" at bounding box center [716, 22] width 1177 height 44
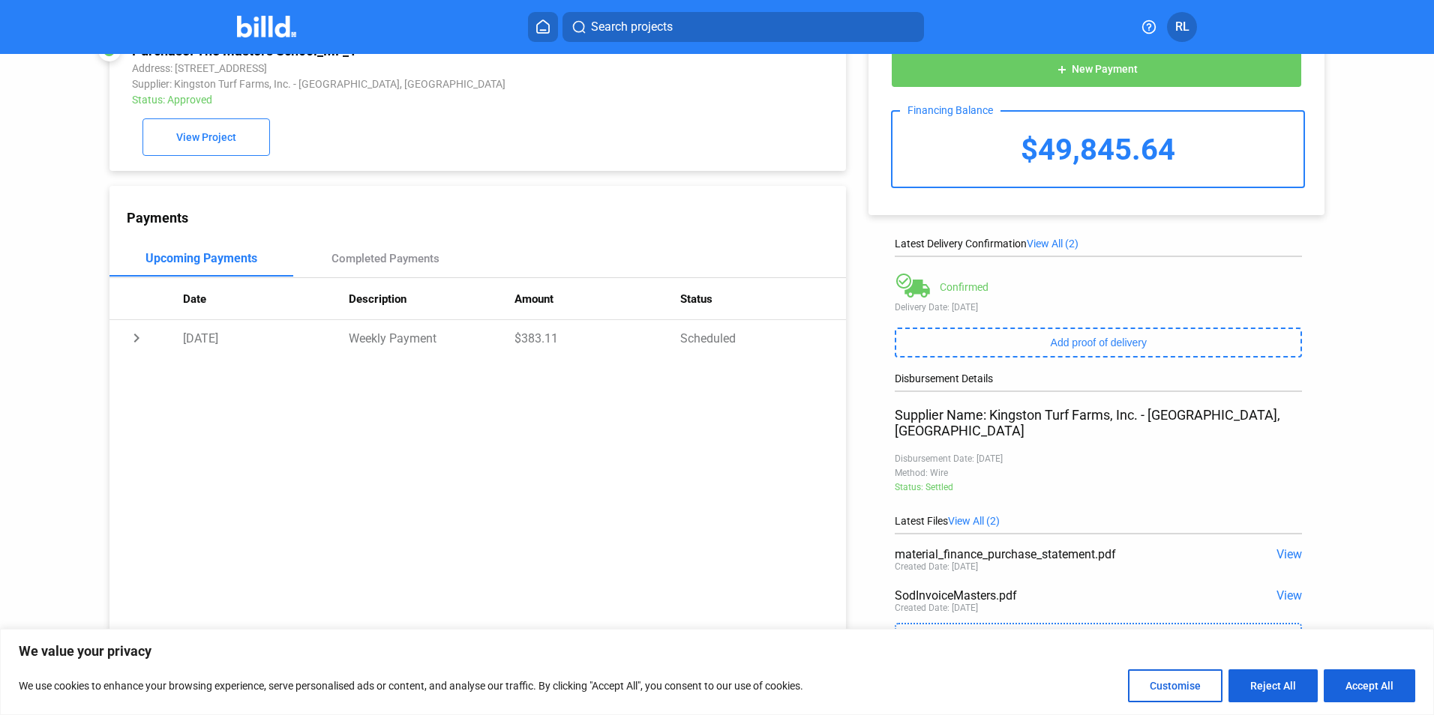
click at [1285, 547] on span "View" at bounding box center [1288, 554] width 25 height 14
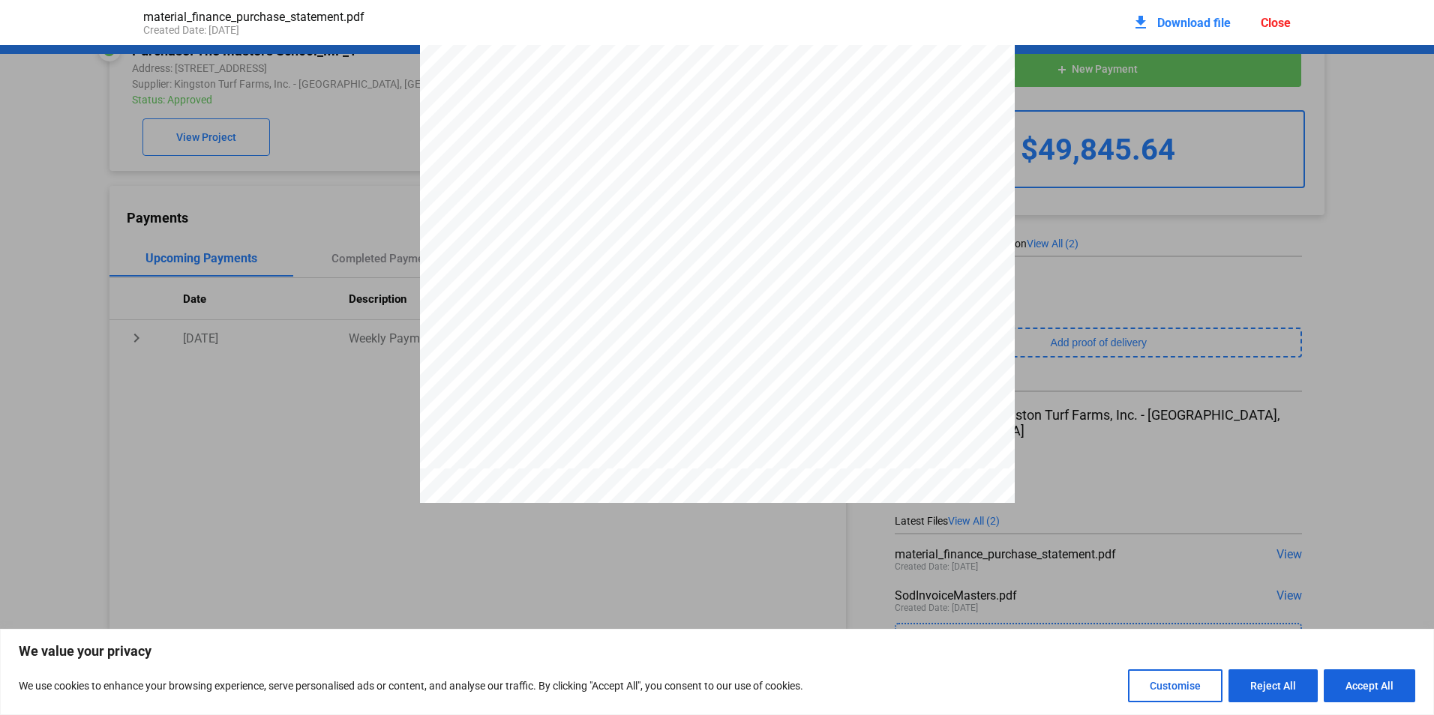
scroll to position [382, 0]
click at [802, 589] on pdf-viewer "PURCHASE STATEMENT This PURCHASE STATEMENT is being executed and delivered purs…" at bounding box center [717, 331] width 1434 height 572
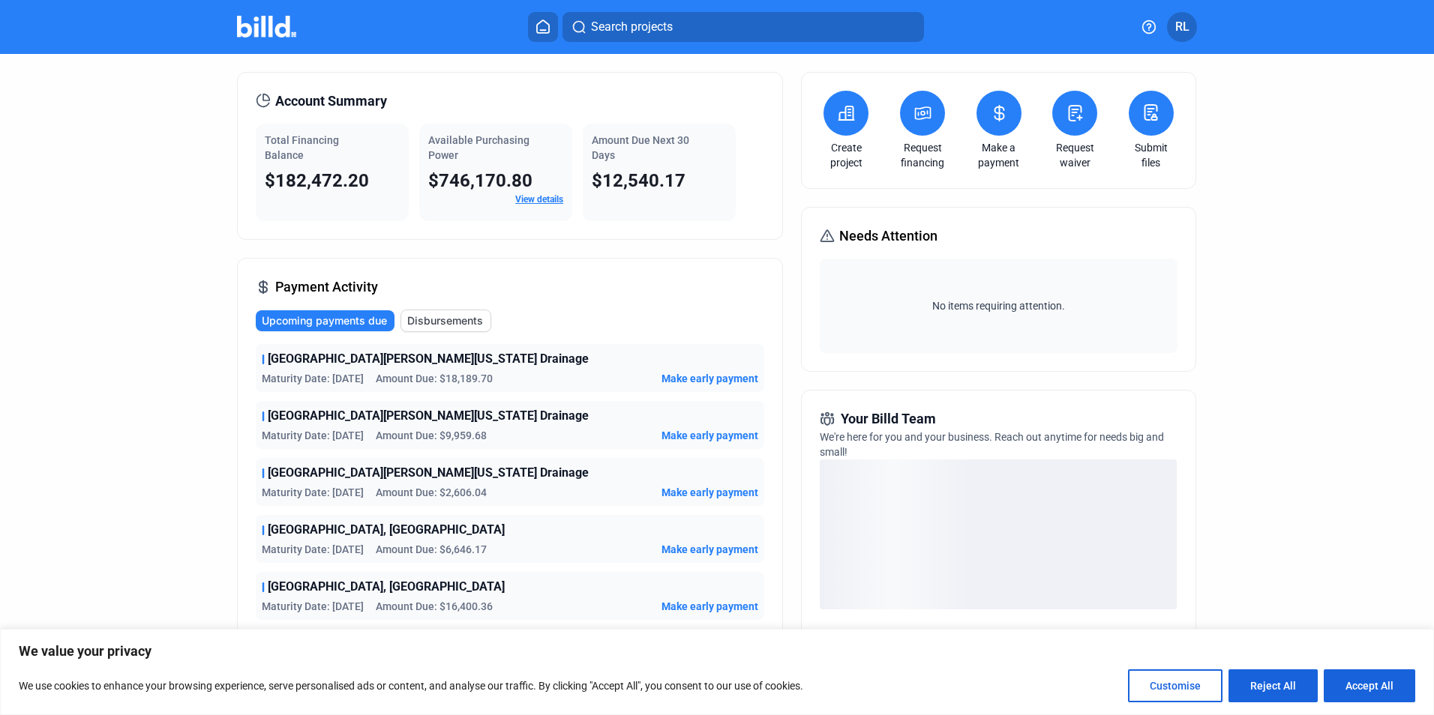
click at [422, 318] on span "Disbursements" at bounding box center [445, 320] width 76 height 15
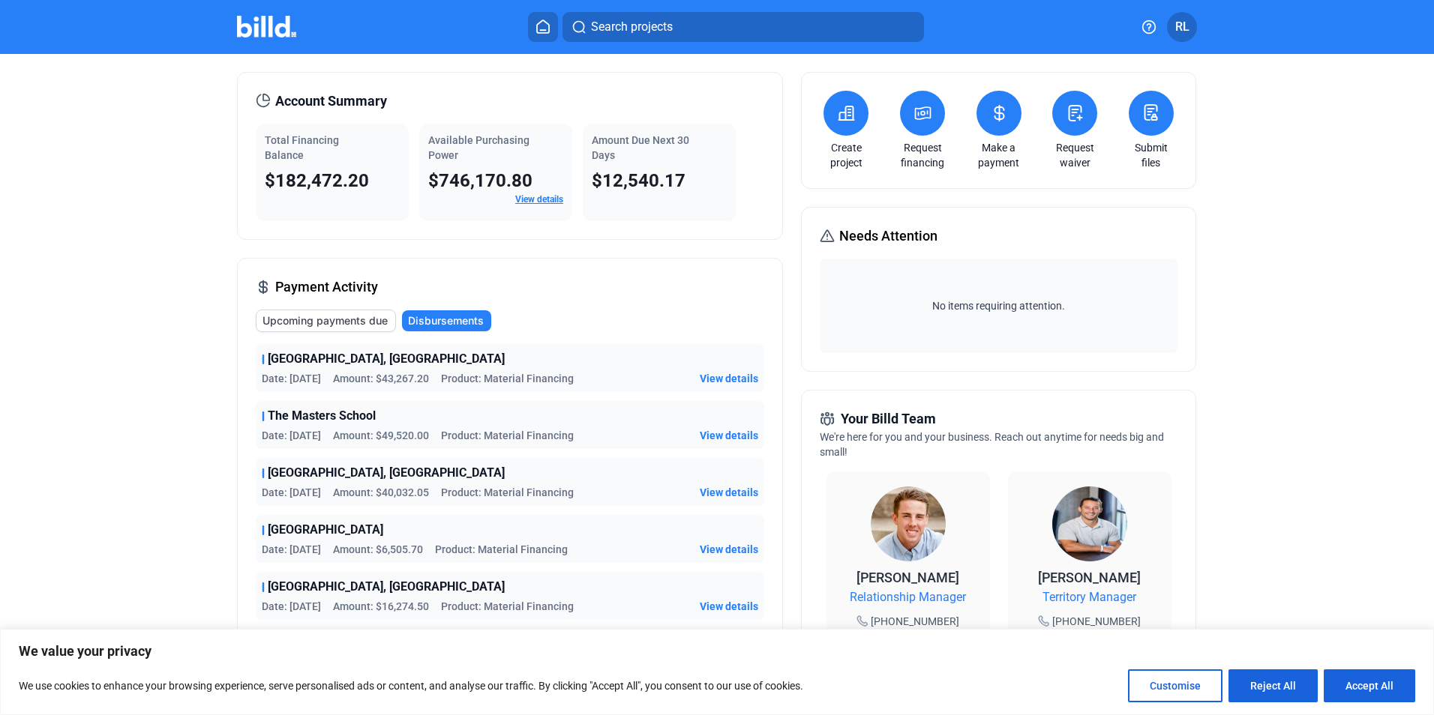
click at [709, 373] on span "View details" at bounding box center [729, 378] width 58 height 15
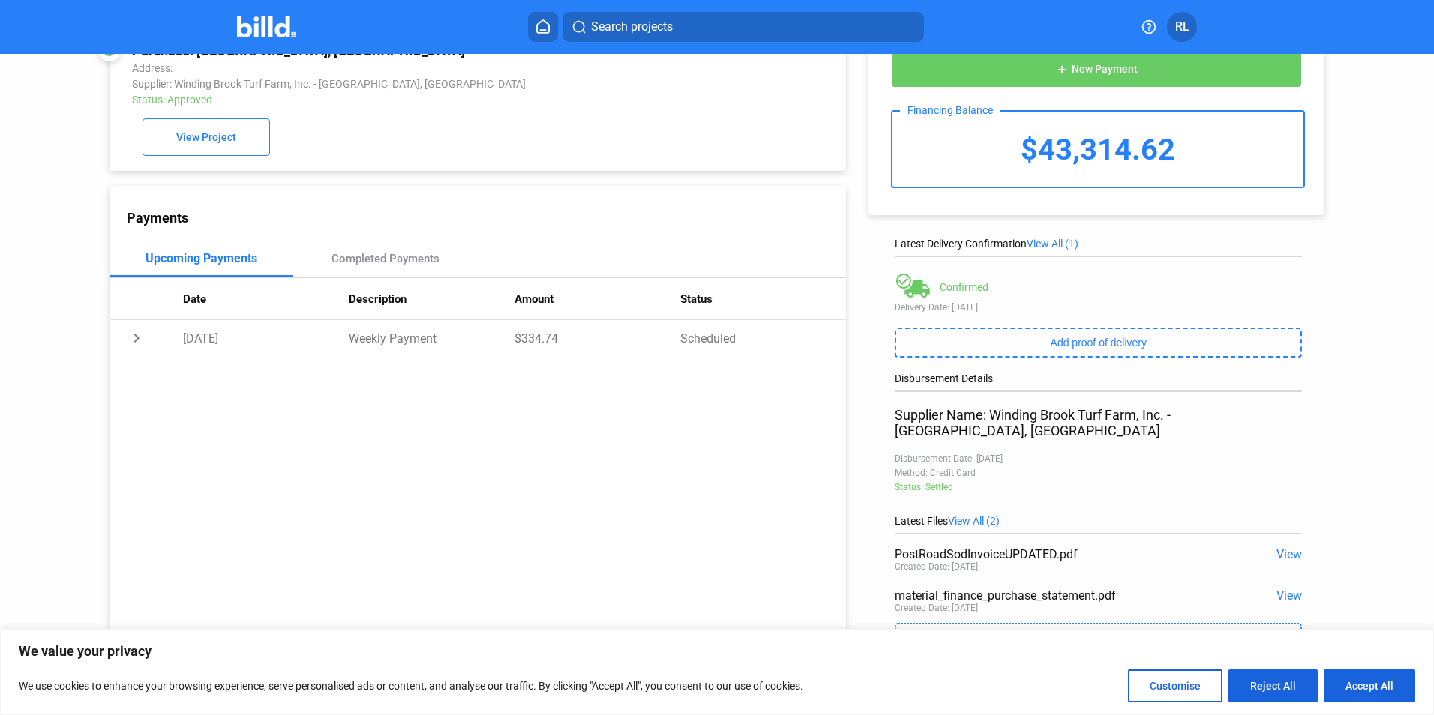
click at [968, 515] on span "View All (2)" at bounding box center [974, 521] width 52 height 12
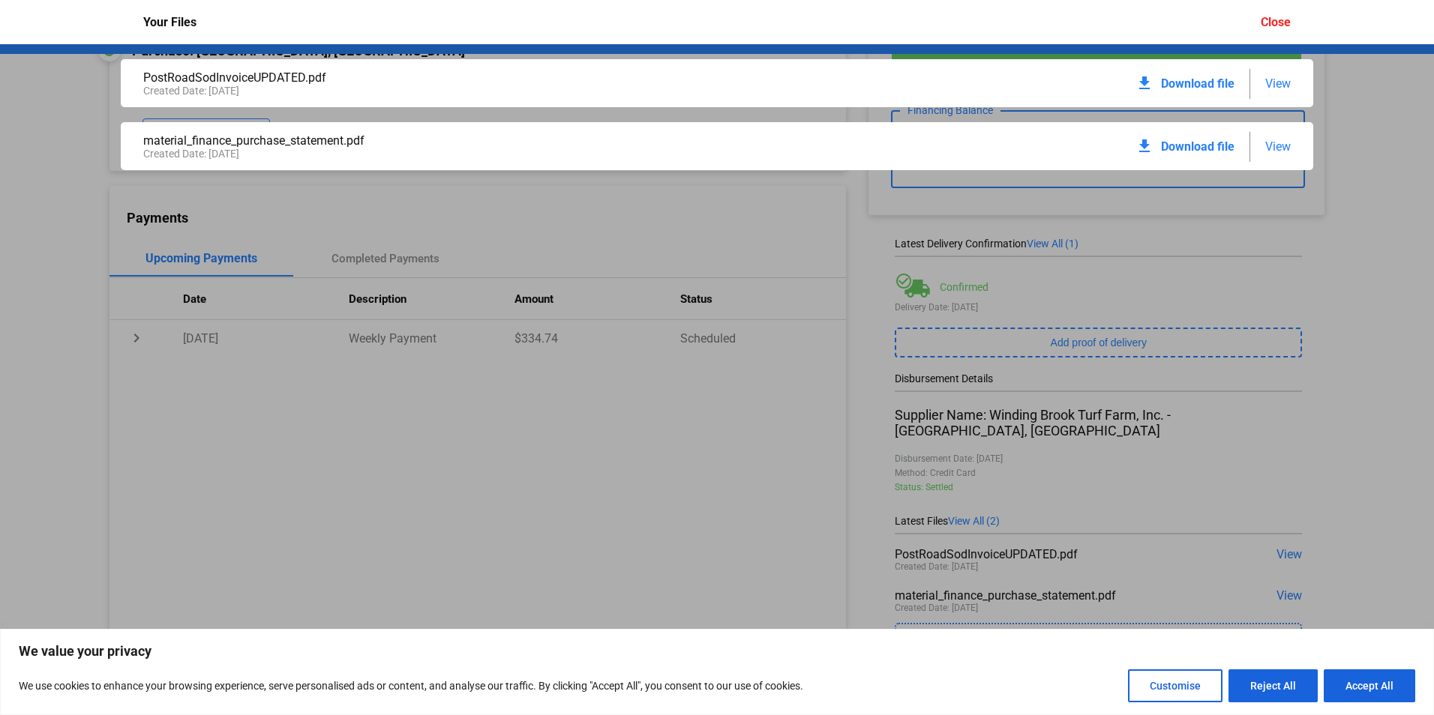
click at [1188, 86] on span "Download file" at bounding box center [1197, 83] width 73 height 14
click at [1148, 82] on mat-icon "download" at bounding box center [1144, 83] width 18 height 18
click at [1175, 82] on span "Download file" at bounding box center [1197, 83] width 73 height 14
click at [1276, 82] on span "View" at bounding box center [1277, 83] width 25 height 14
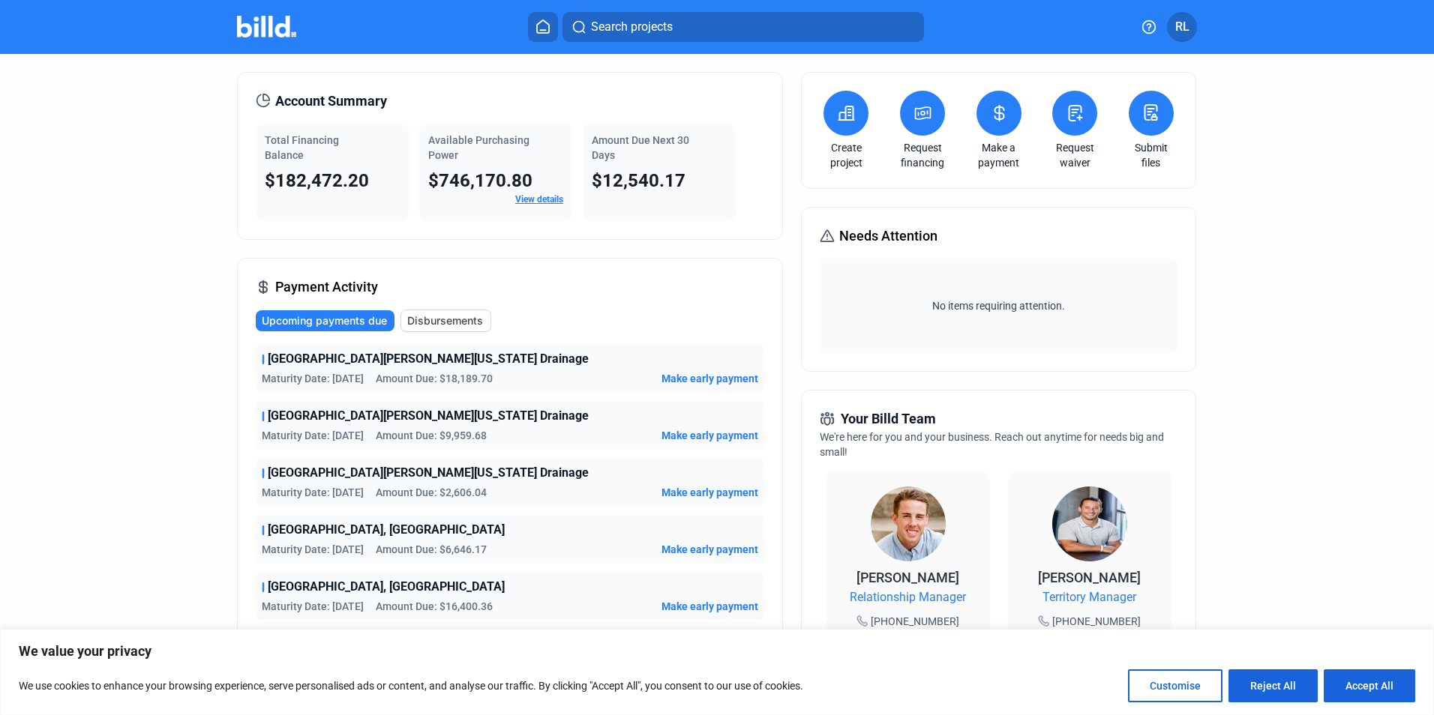
click at [433, 317] on span "Disbursements" at bounding box center [445, 320] width 76 height 15
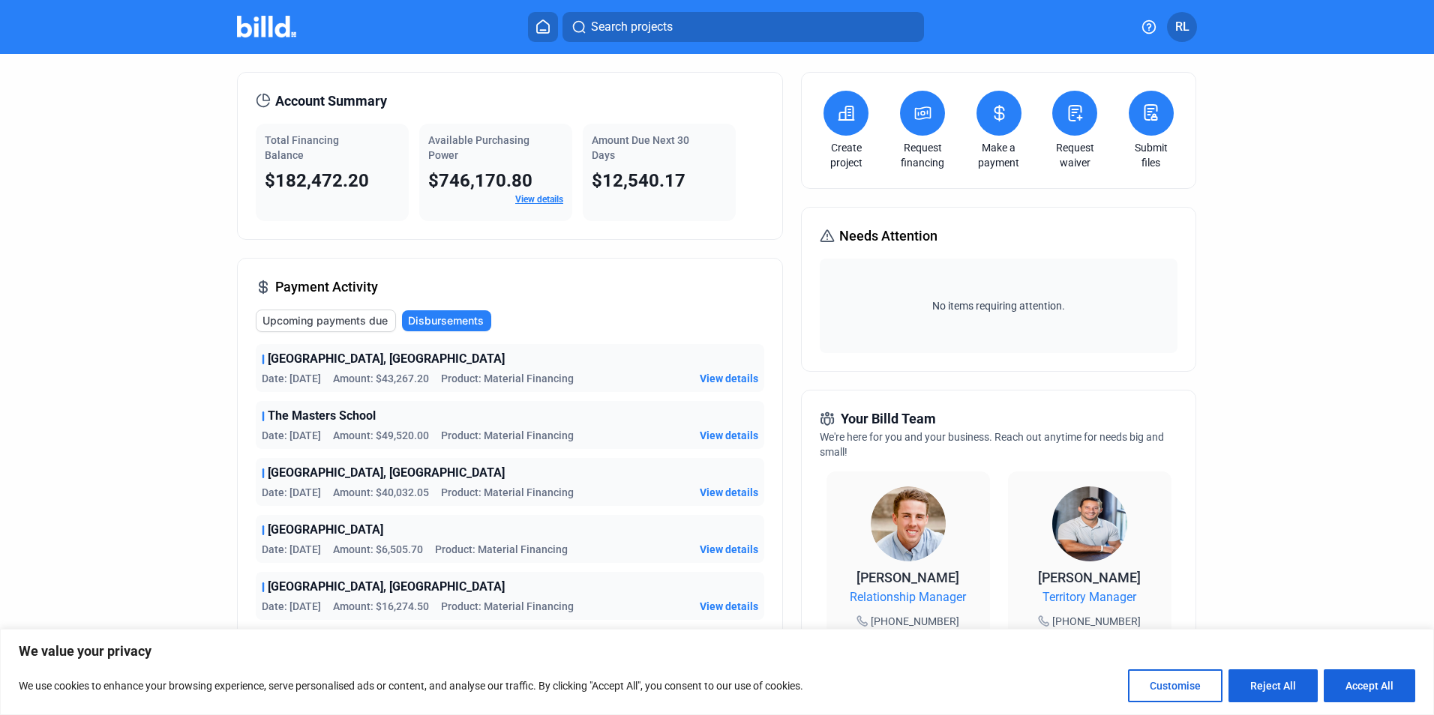
click at [724, 379] on span "View details" at bounding box center [729, 378] width 58 height 15
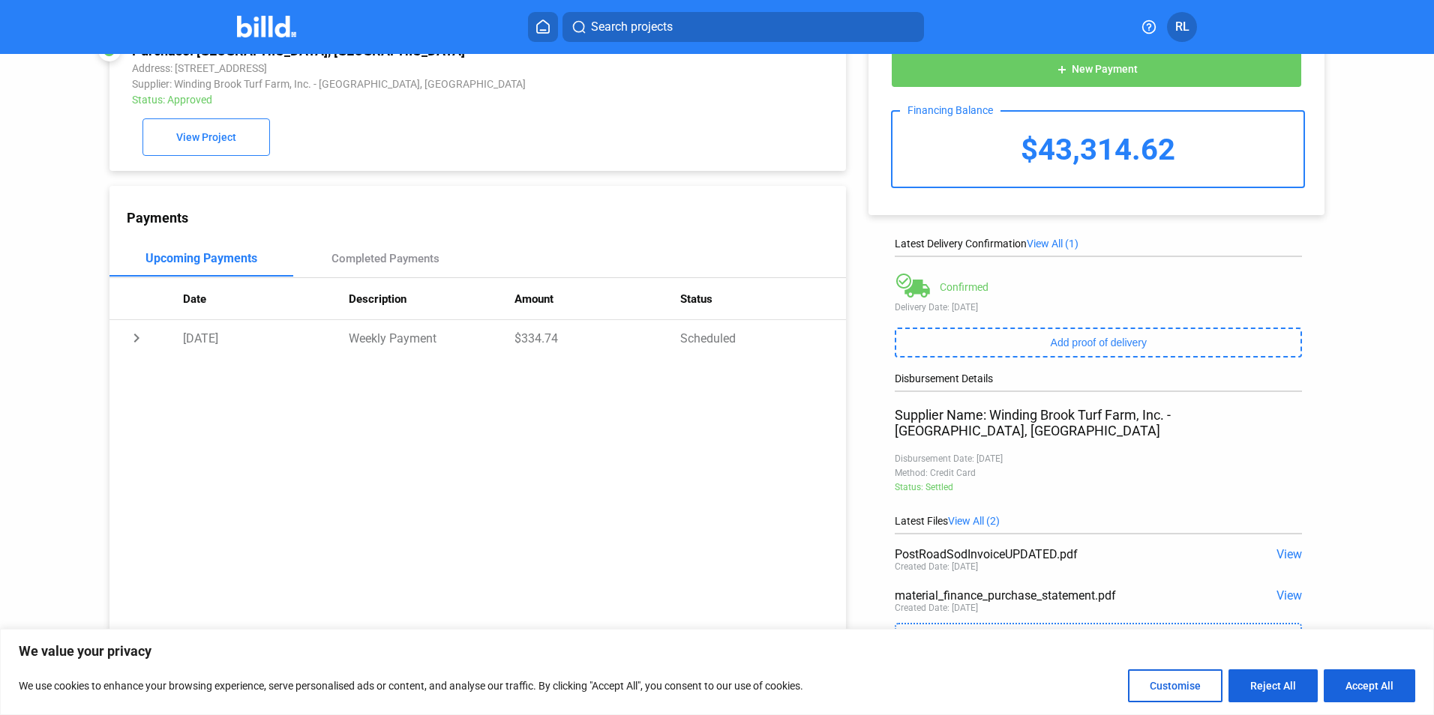
click at [1281, 589] on span "View" at bounding box center [1288, 596] width 25 height 14
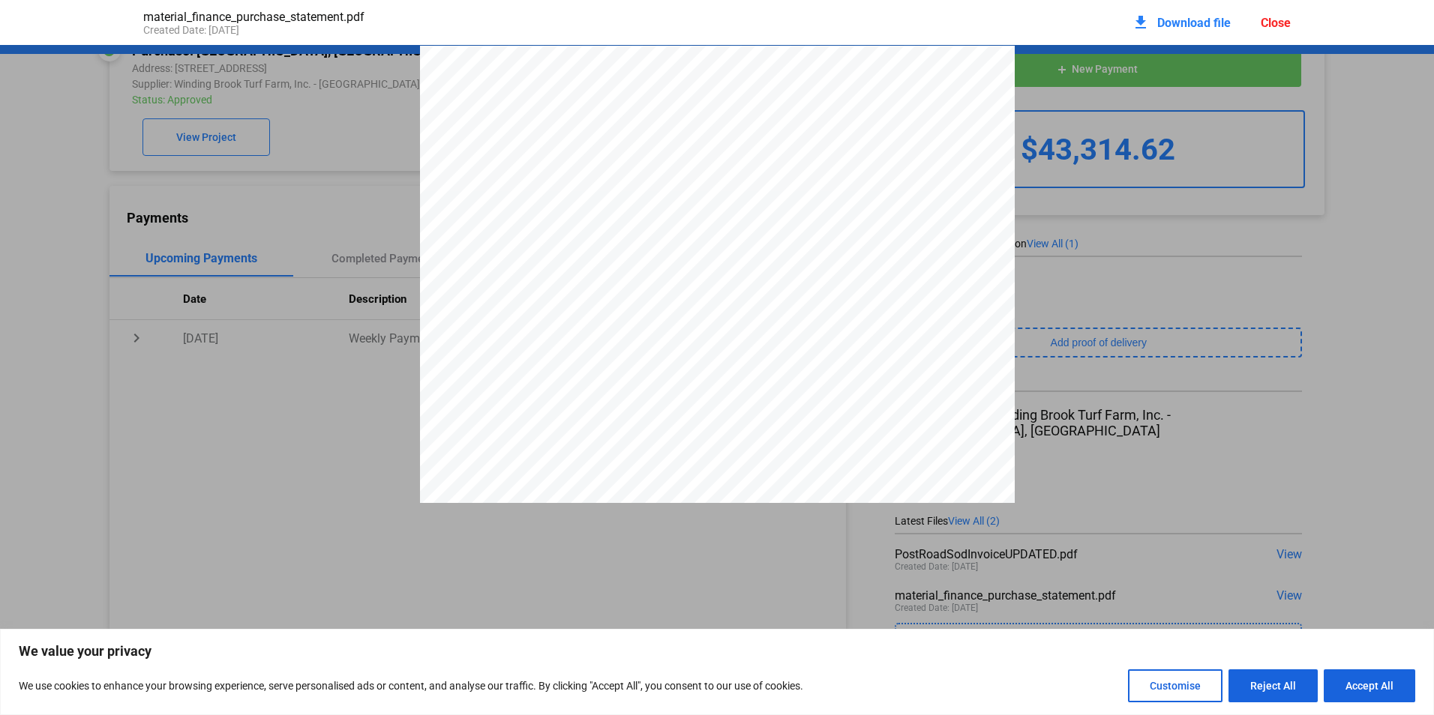
scroll to position [7, 0]
drag, startPoint x: 865, startPoint y: 81, endPoint x: 1377, endPoint y: 101, distance: 511.8
click at [1164, 21] on span "Download file" at bounding box center [1193, 23] width 73 height 14
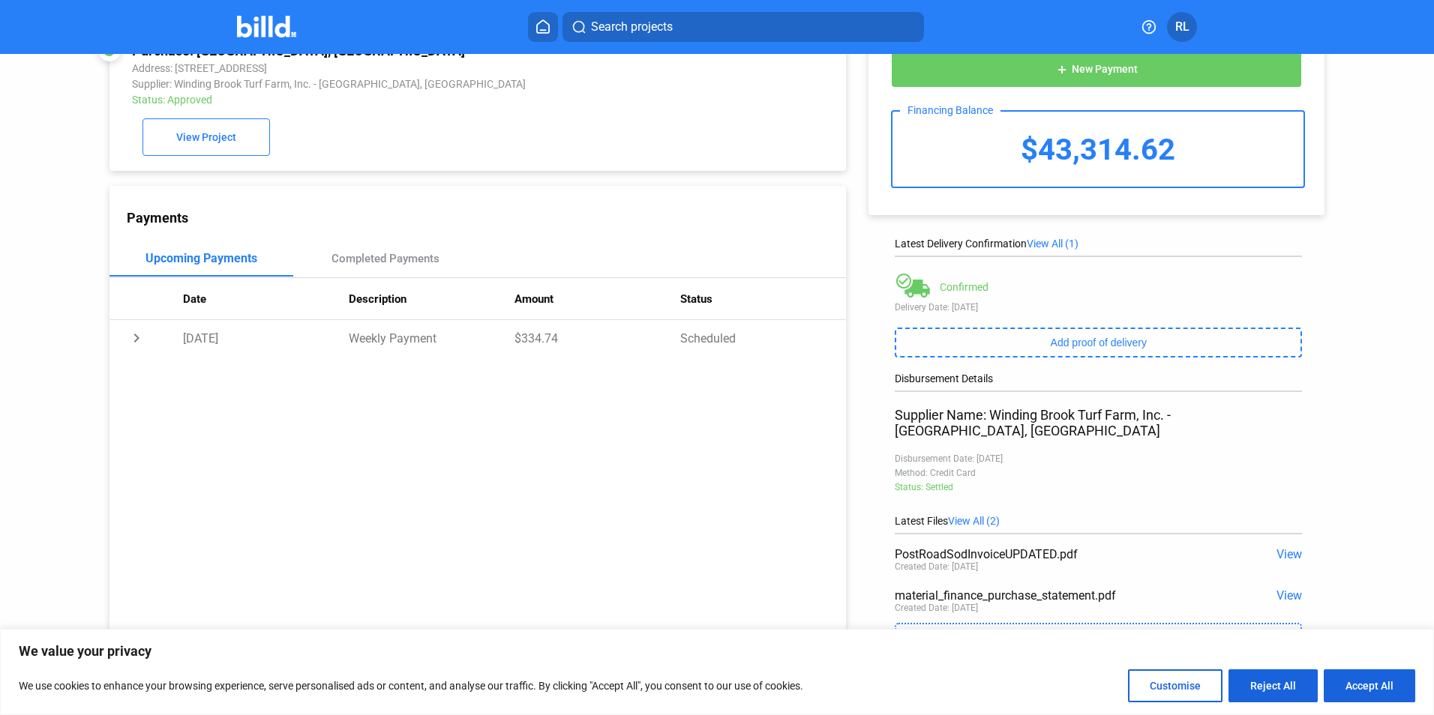
click at [1278, 547] on span "View" at bounding box center [1288, 554] width 25 height 14
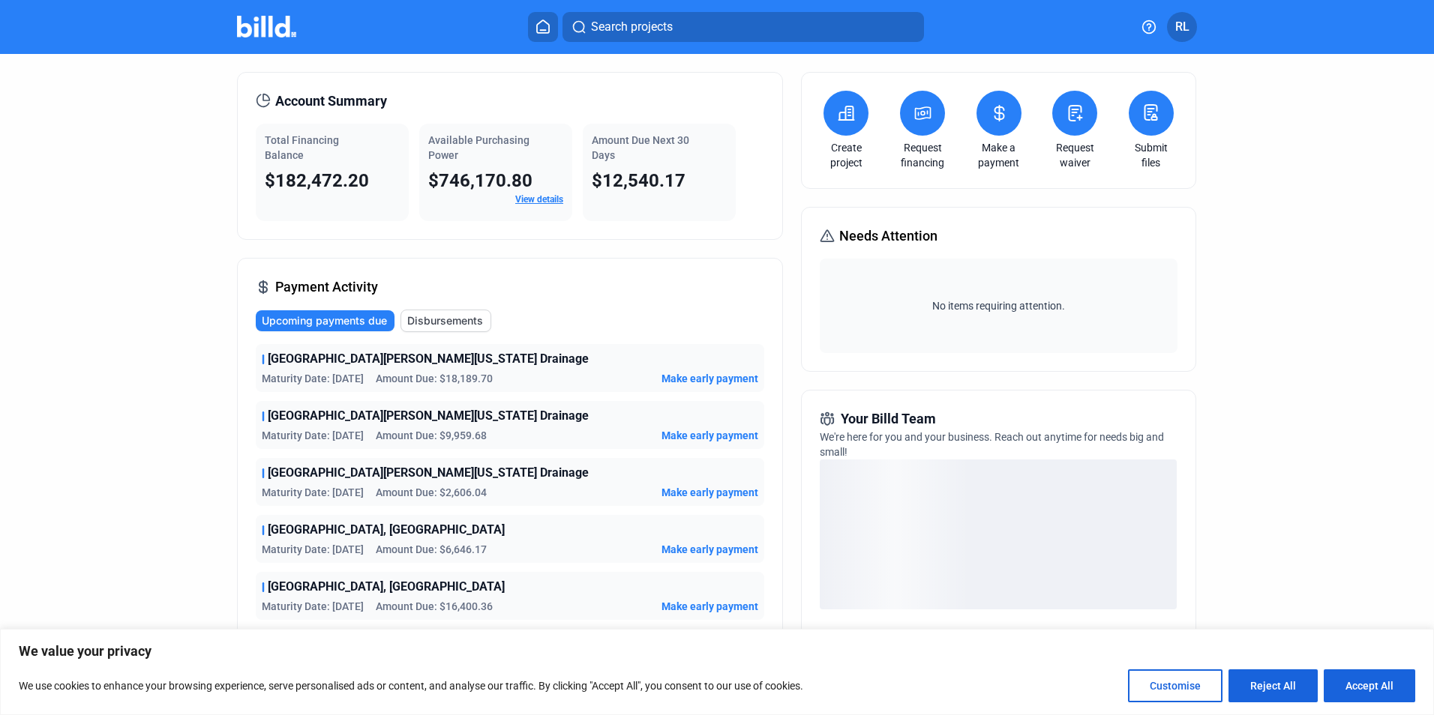
click at [454, 322] on span "Disbursements" at bounding box center [445, 320] width 76 height 15
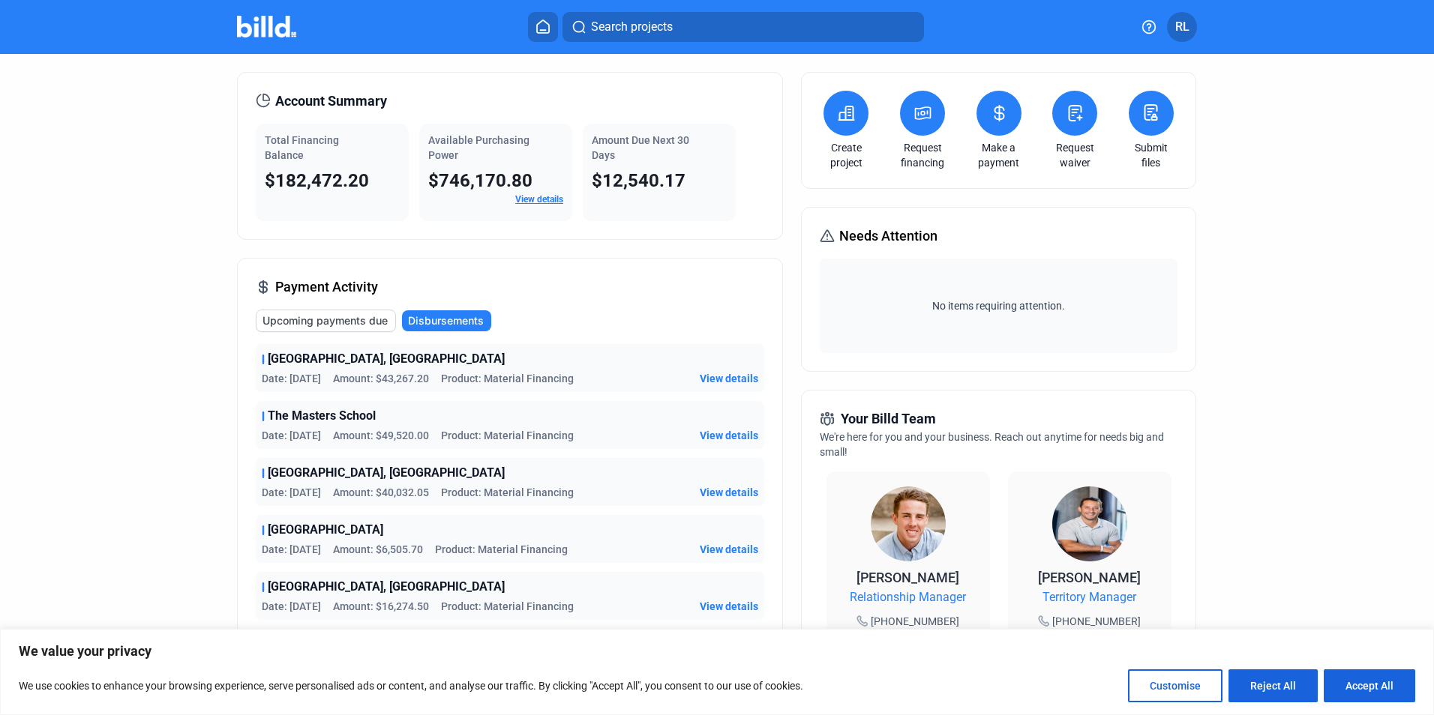
click at [718, 374] on span "View details" at bounding box center [729, 378] width 58 height 15
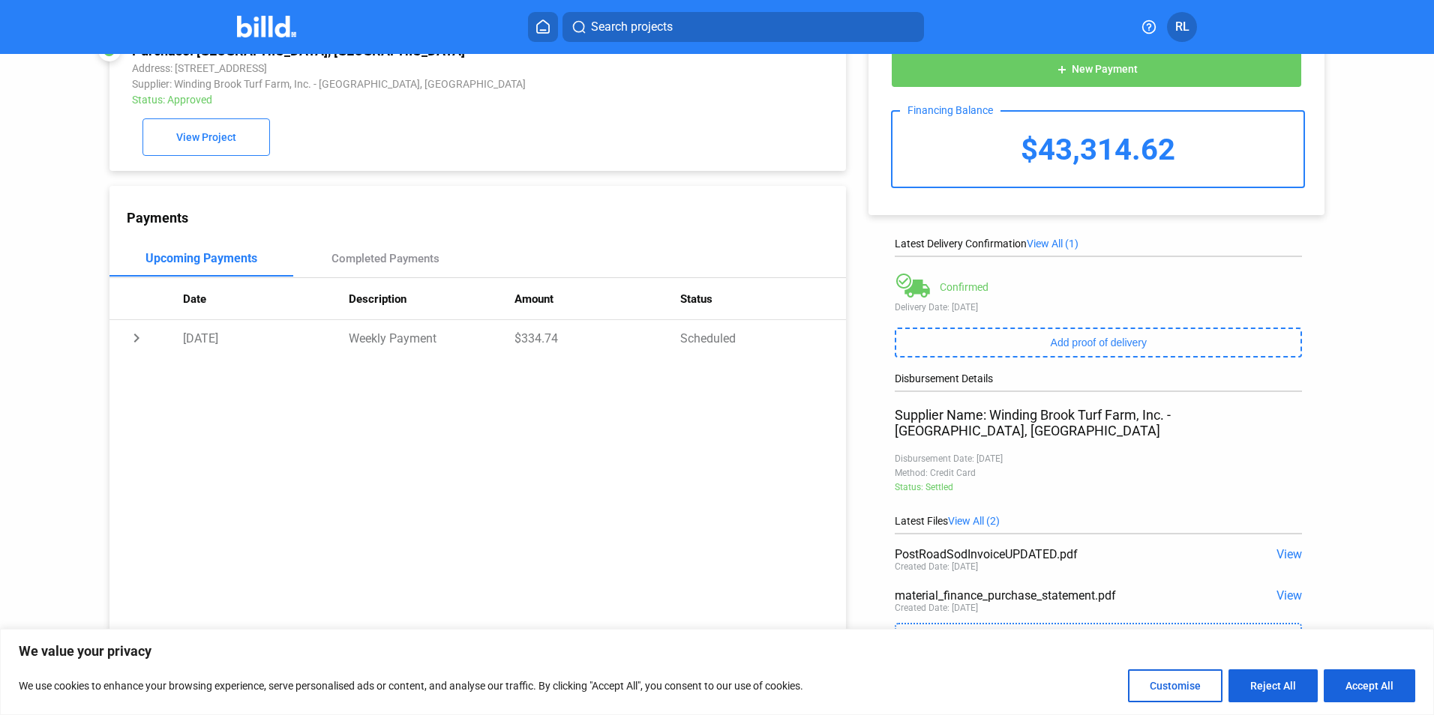
click at [1285, 589] on span "View" at bounding box center [1288, 596] width 25 height 14
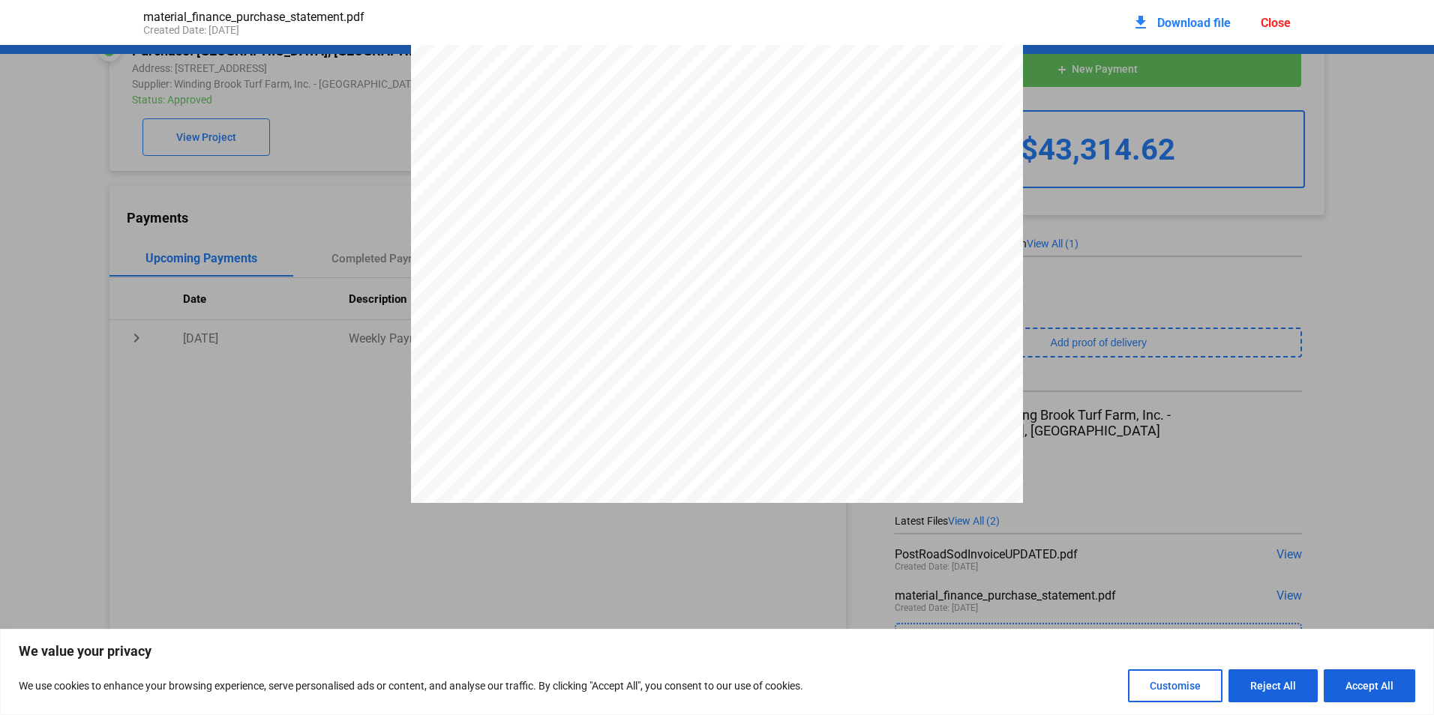
scroll to position [2897, 0]
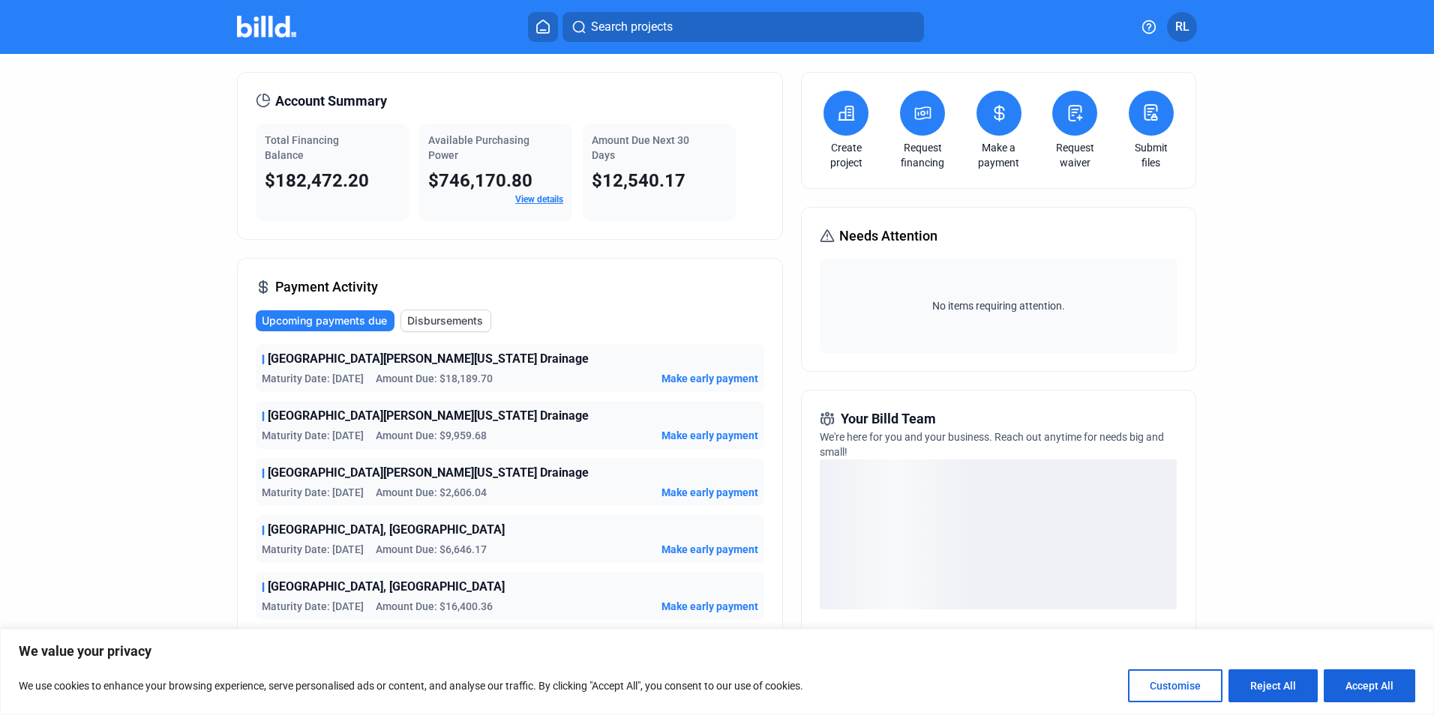
click at [418, 320] on span "Disbursements" at bounding box center [445, 320] width 76 height 15
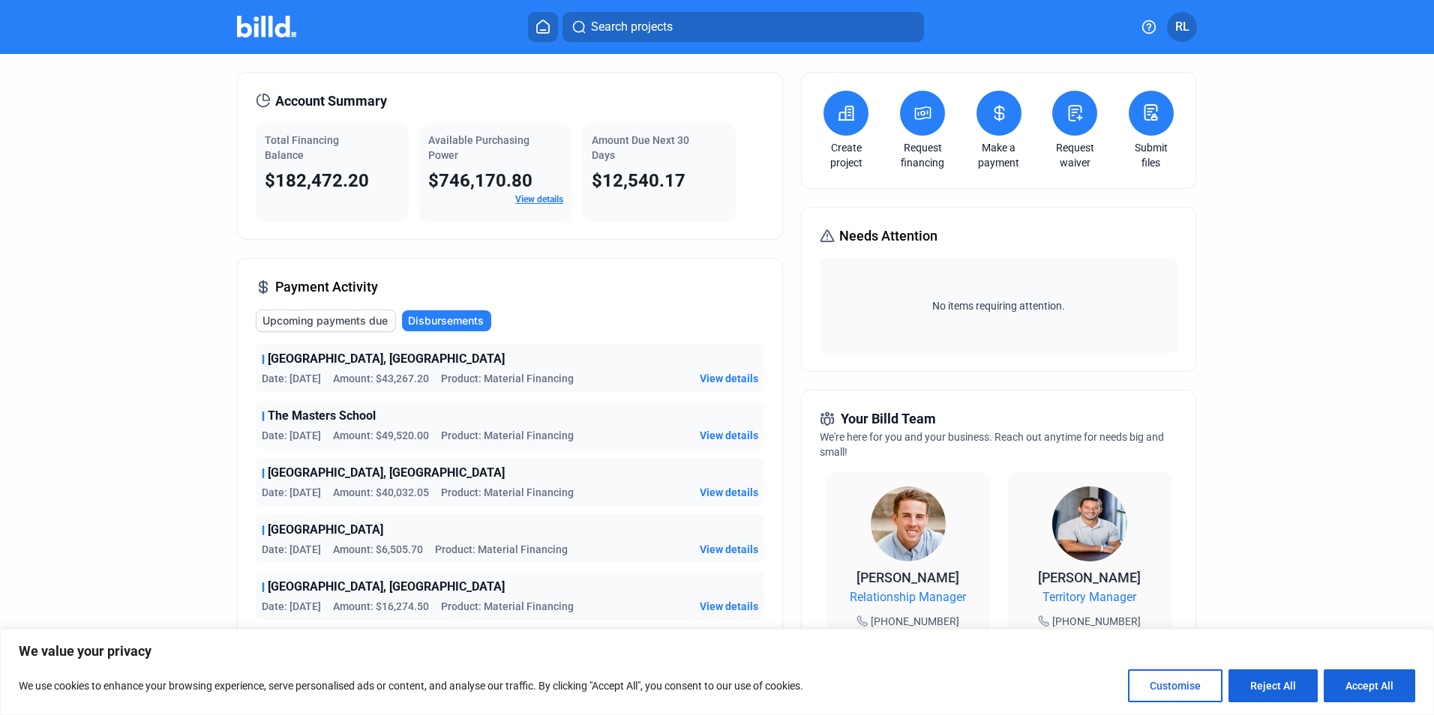
click at [741, 378] on span "View details" at bounding box center [729, 378] width 58 height 15
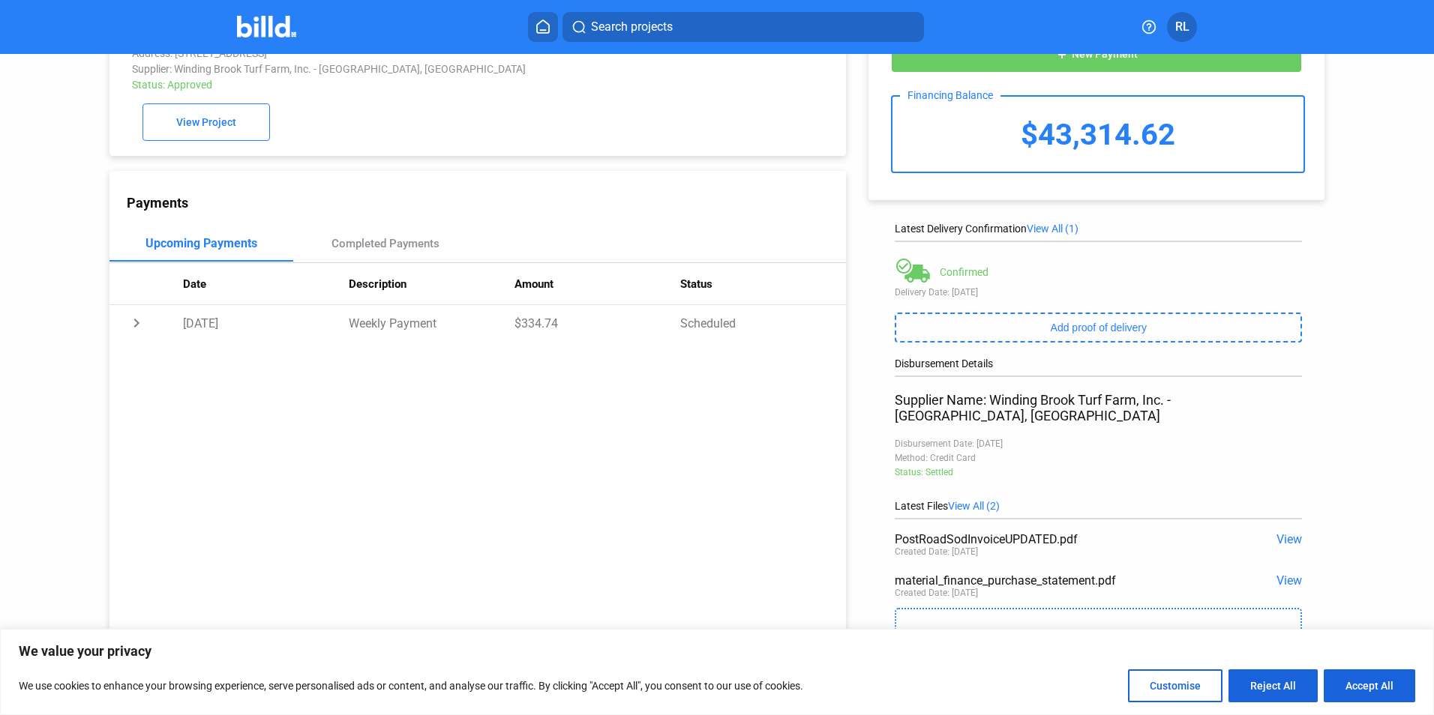
scroll to position [59, 0]
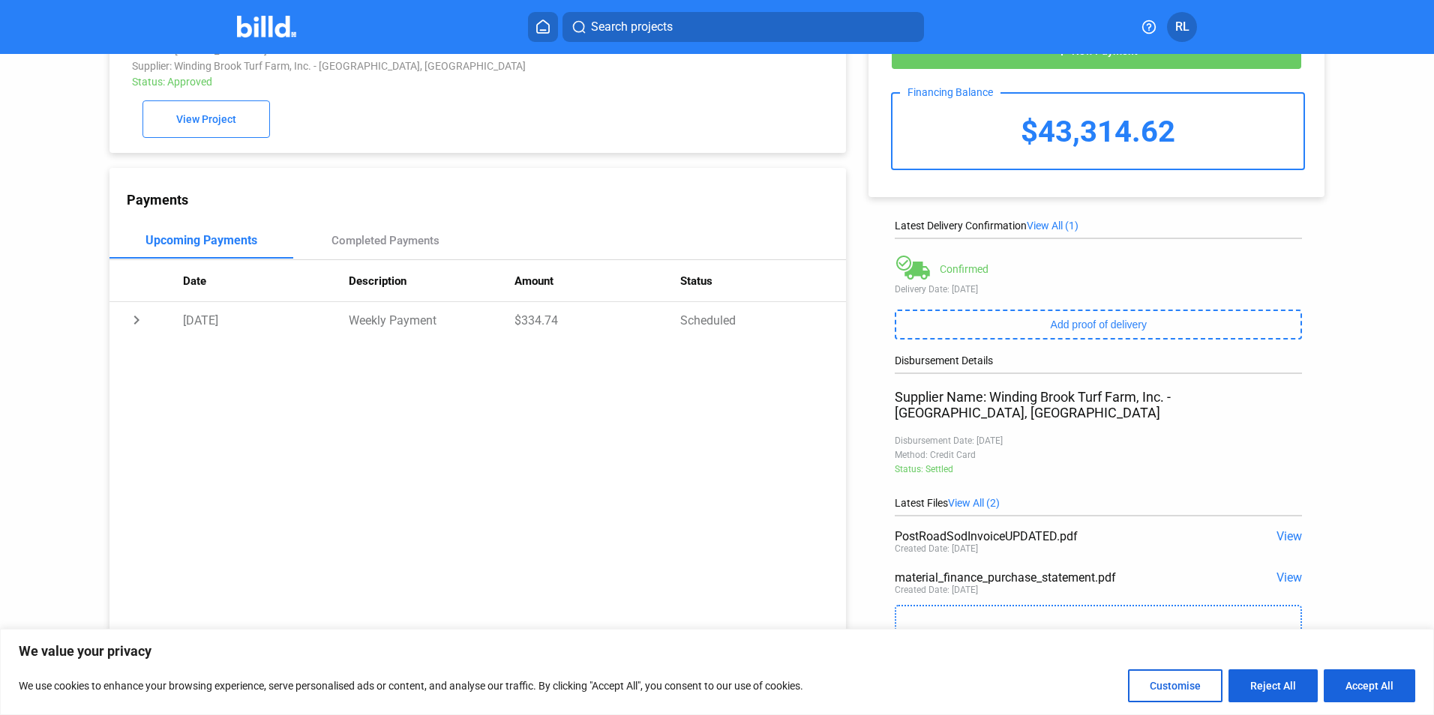
click at [1276, 571] on span "View" at bounding box center [1288, 578] width 25 height 14
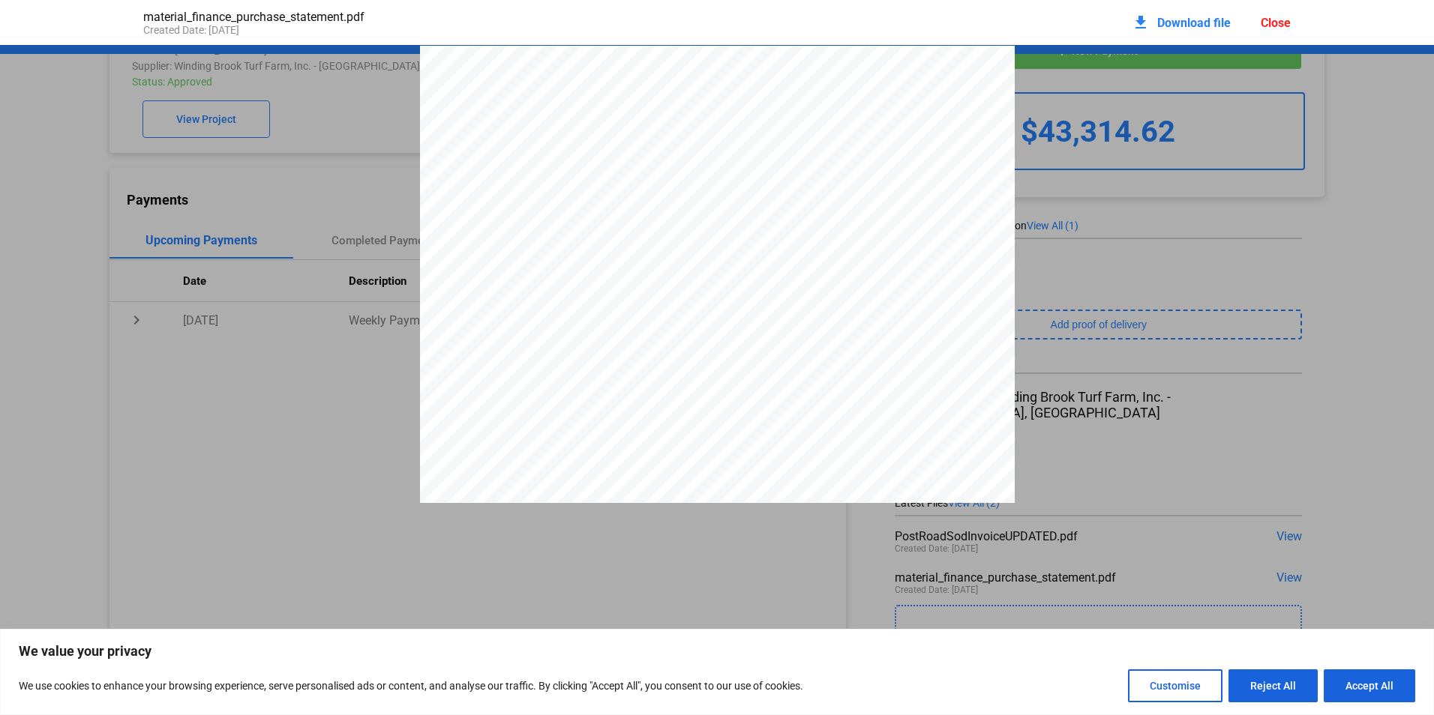
scroll to position [7, 0]
click at [1138, 20] on mat-icon "download" at bounding box center [1141, 22] width 18 height 18
